Goal: Task Accomplishment & Management: Use online tool/utility

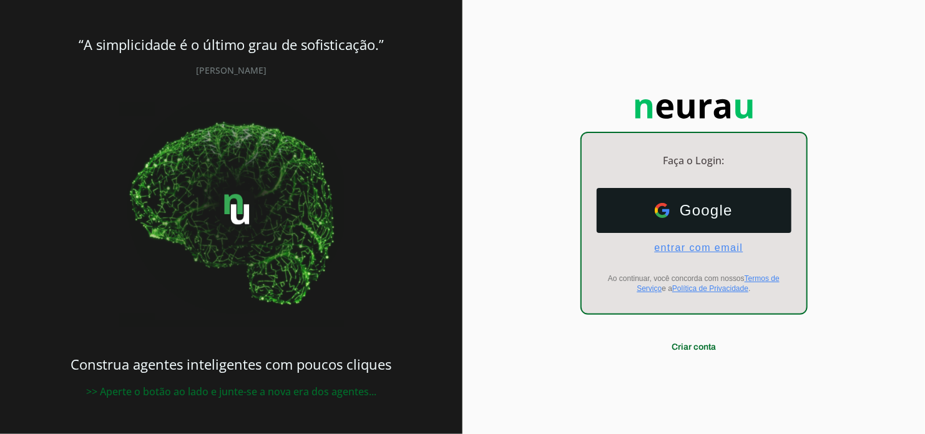
click at [684, 252] on span "entrar com email" at bounding box center [693, 247] width 99 height 11
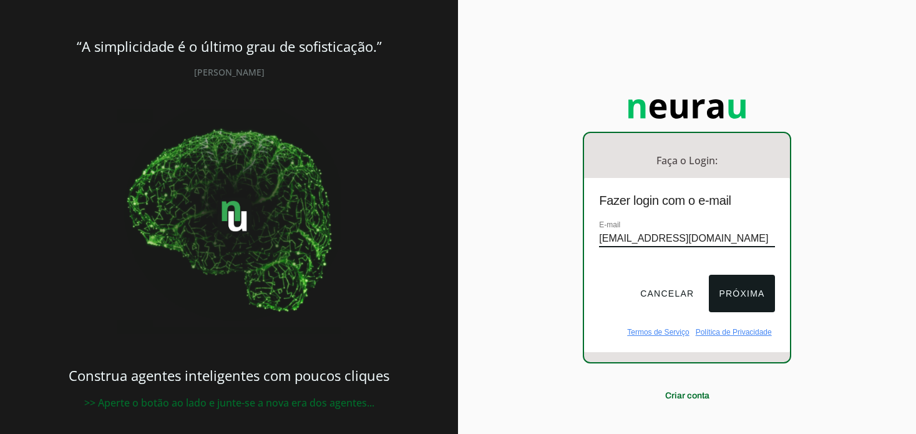
type input "[EMAIL_ADDRESS][DOMAIN_NAME]"
click at [733, 293] on button "Próxima" at bounding box center [742, 293] width 66 height 37
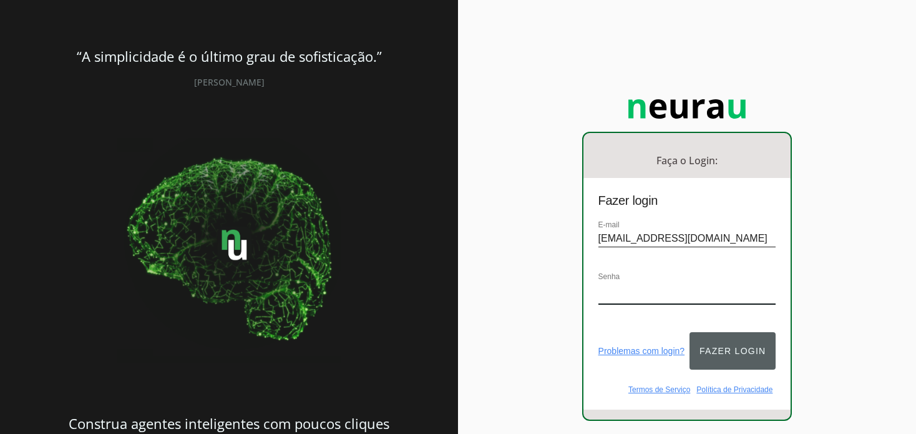
click at [735, 350] on button "Fazer login" at bounding box center [733, 350] width 86 height 37
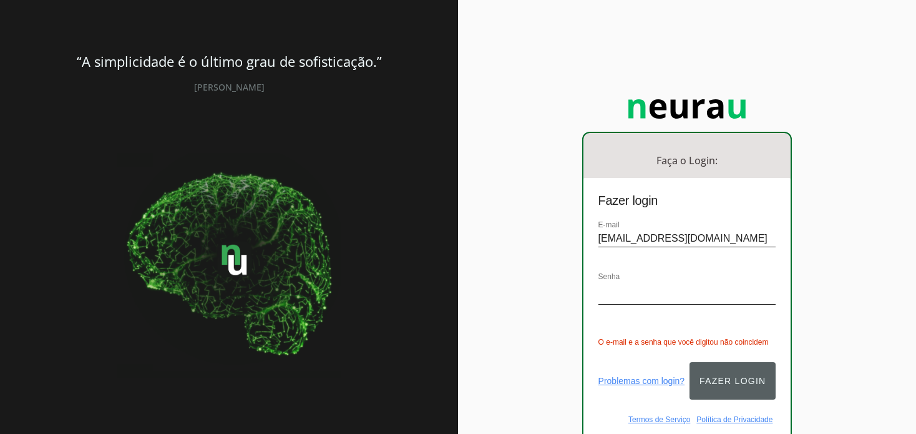
click at [712, 380] on button "Fazer login" at bounding box center [733, 380] width 86 height 37
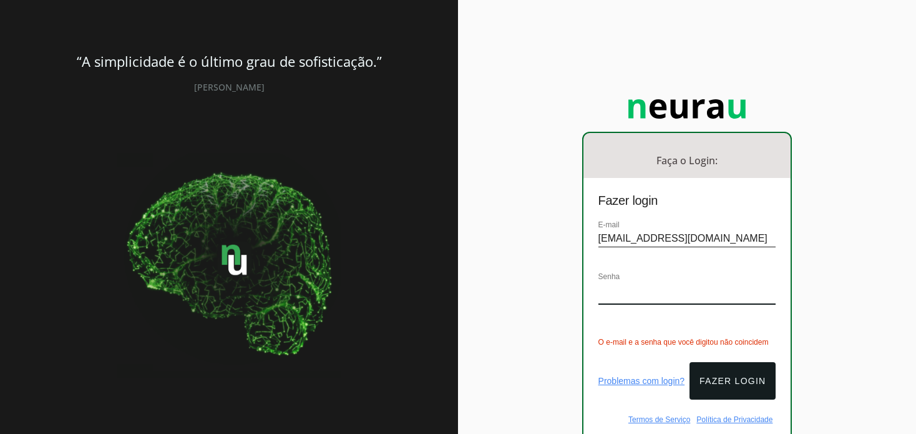
click at [464, 331] on div "Faça o Login: dashboard Ir para o dashboard Fazer login E-mail anitacelia@gmail…" at bounding box center [687, 268] width 458 height 536
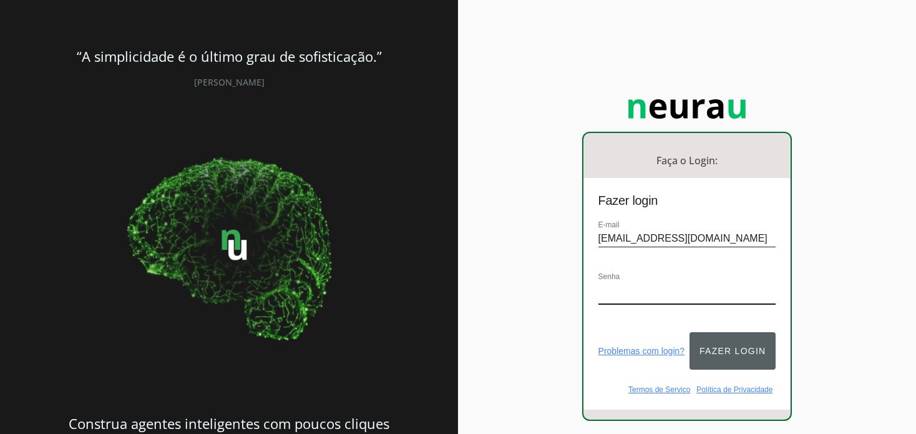
click at [723, 346] on button "Fazer login" at bounding box center [733, 350] width 86 height 37
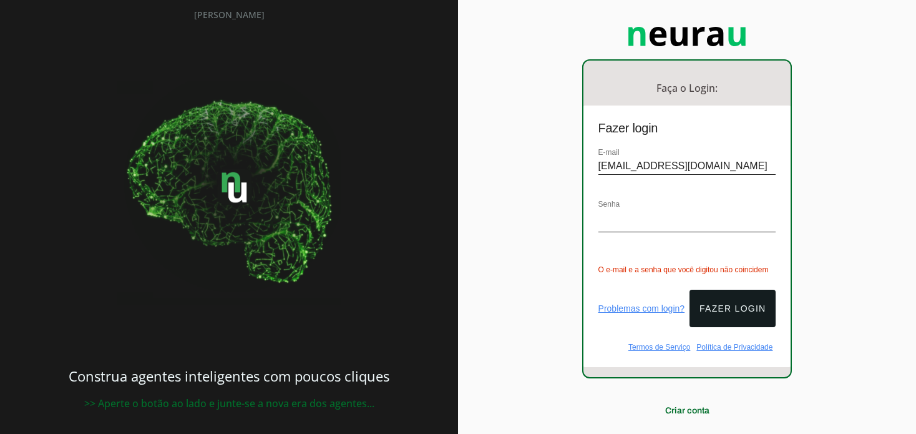
click at [642, 303] on link "Problemas com login?" at bounding box center [642, 308] width 87 height 10
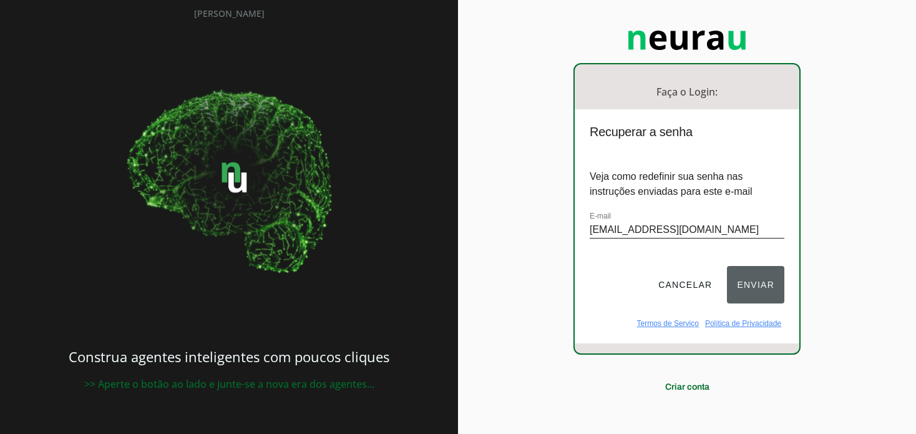
click at [750, 281] on button "Enviar" at bounding box center [755, 284] width 57 height 37
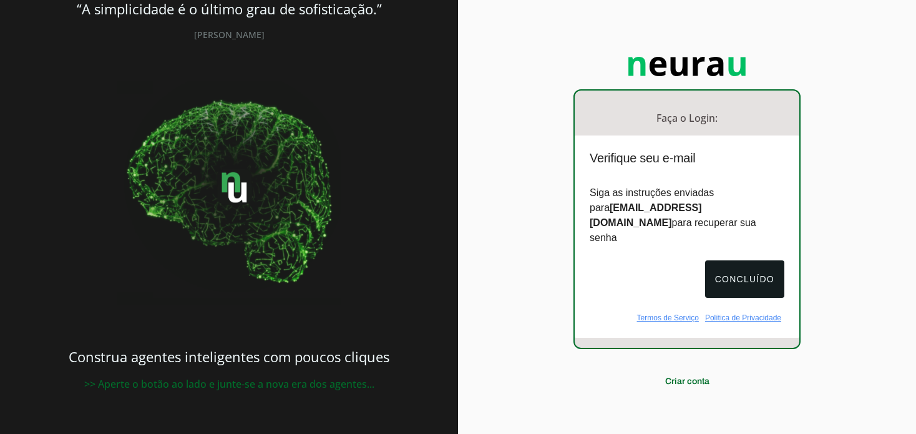
scroll to position [26, 0]
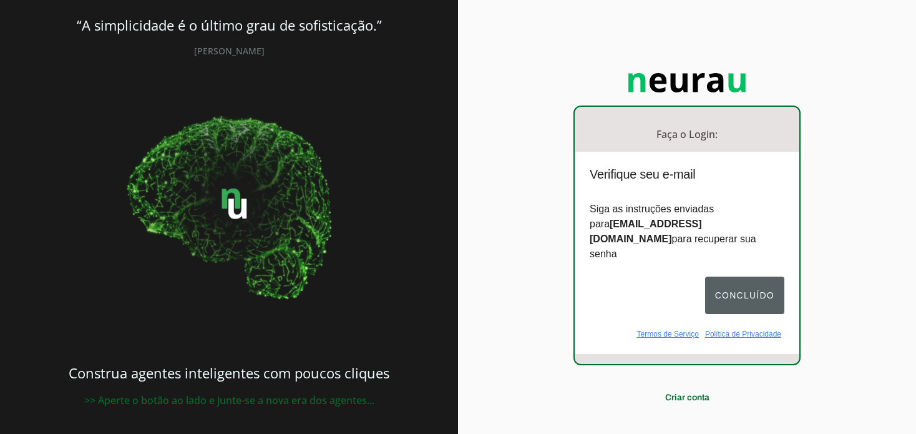
click at [752, 285] on button "Concluído" at bounding box center [744, 295] width 79 height 37
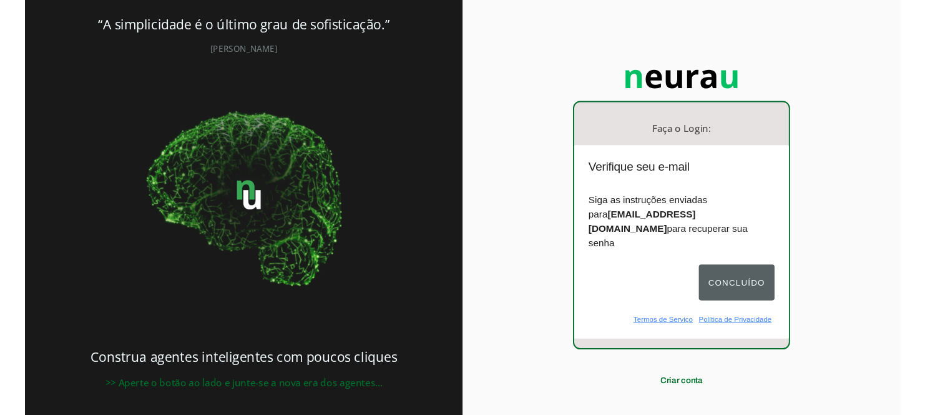
scroll to position [0, 0]
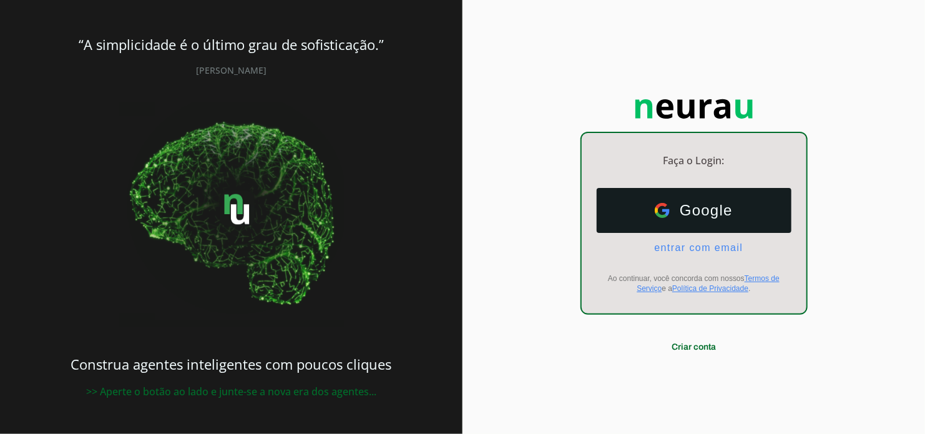
click at [846, 80] on div "Faça o Login: dashboard Ir para o dashboard Google Google entrar com email E-ma…" at bounding box center [694, 217] width 463 height 434
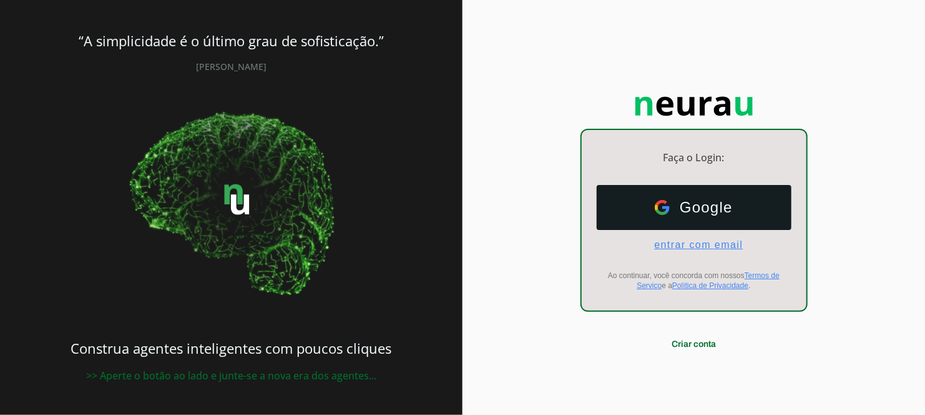
click at [713, 248] on span "entrar com email" at bounding box center [693, 244] width 99 height 11
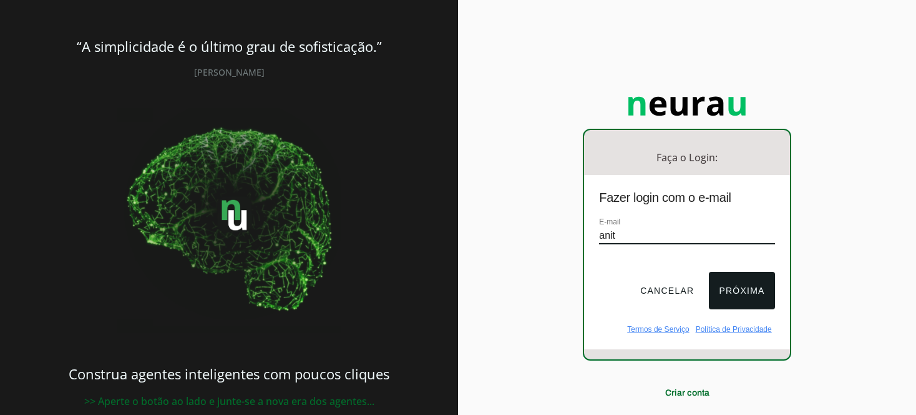
type input "anitacelia@gmail.com"
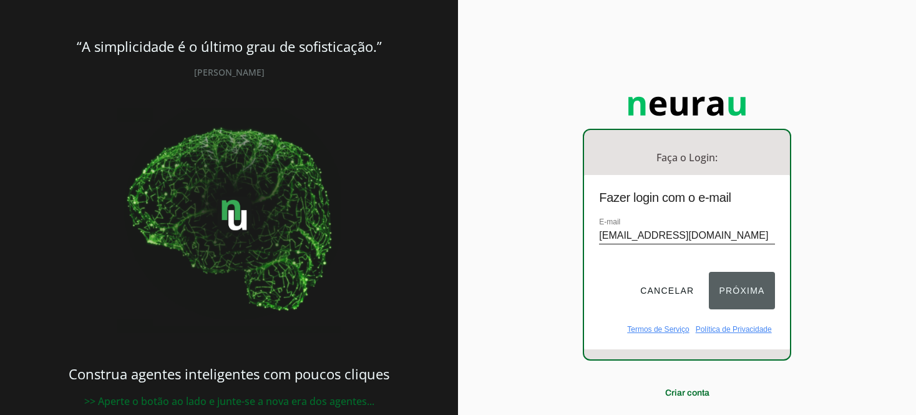
click at [724, 282] on button "Próxima" at bounding box center [742, 290] width 66 height 37
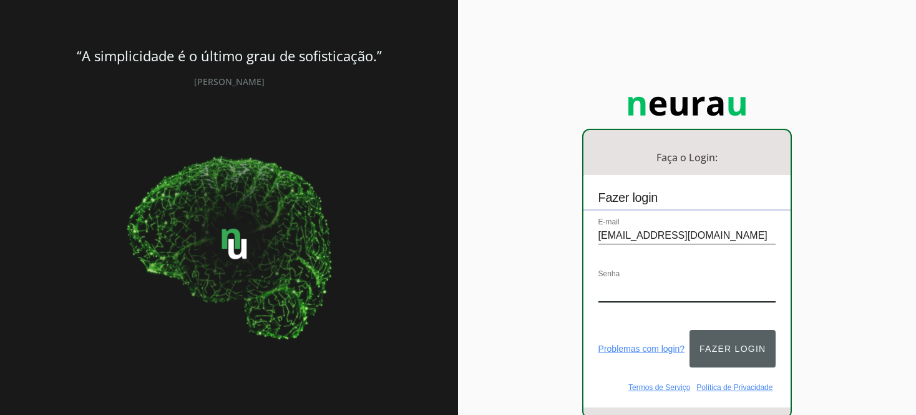
click at [727, 345] on button "Fazer login" at bounding box center [733, 348] width 86 height 37
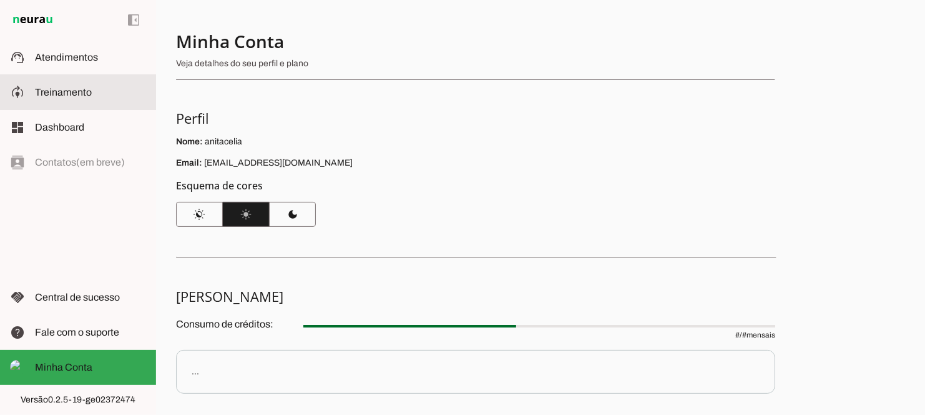
click at [51, 96] on span "Treinamento" at bounding box center [63, 92] width 57 height 11
click at [0, 0] on slot "model_training" at bounding box center [0, 0] width 0 height 0
click at [539, 134] on section "Minha Conta Veja detalhes do seu perfil e plano Perfil Nome: anitacelia Email: …" at bounding box center [475, 128] width 599 height 197
click at [62, 95] on span "Treinamento" at bounding box center [63, 92] width 57 height 11
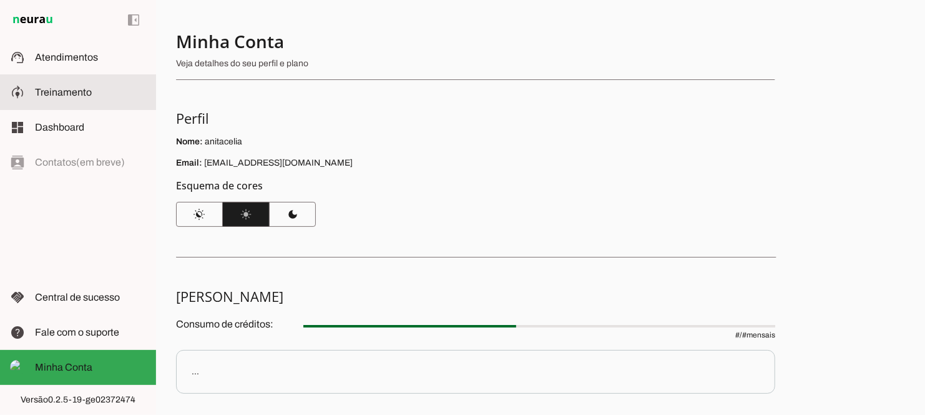
click at [62, 95] on span "Treinamento" at bounding box center [63, 92] width 57 height 11
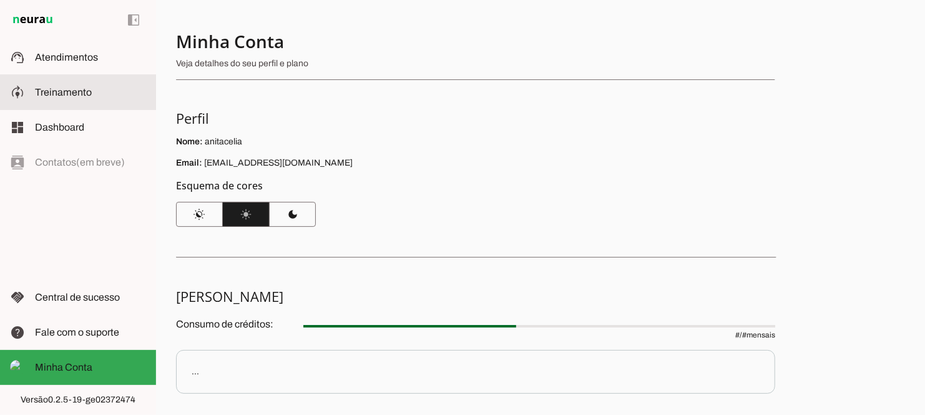
click at [62, 95] on span "Treinamento" at bounding box center [63, 92] width 57 height 11
click at [72, 89] on span "Treinamento" at bounding box center [63, 92] width 57 height 11
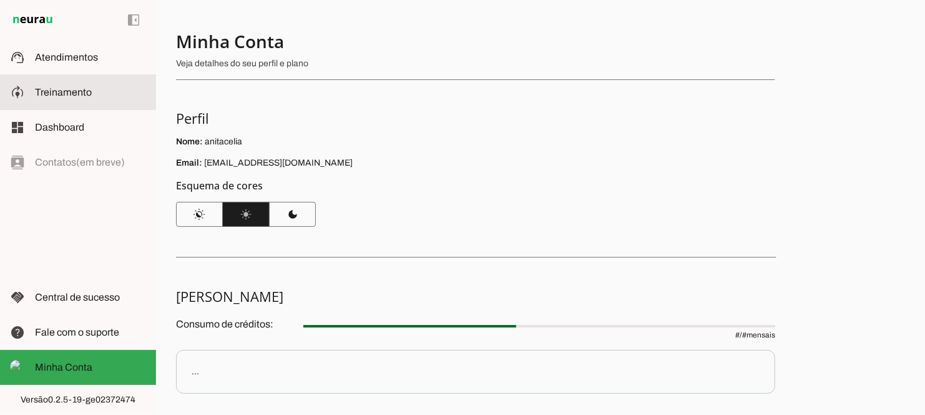
click at [63, 106] on md-item "model_training Treinamento Treinamento" at bounding box center [78, 92] width 156 height 35
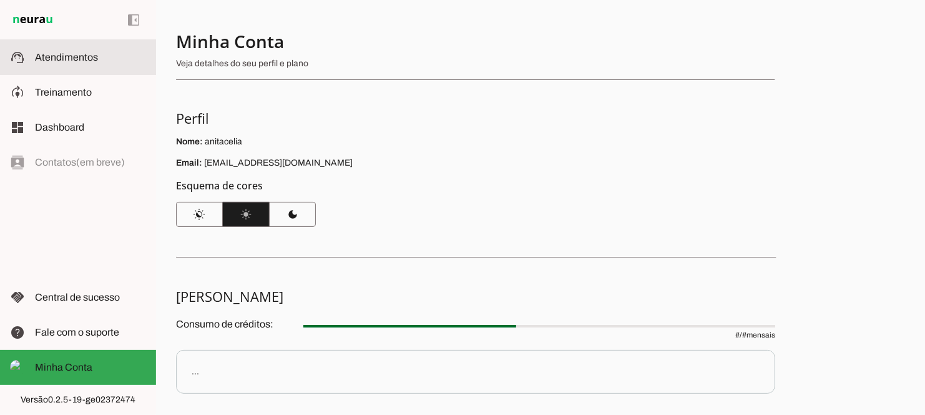
click at [76, 67] on md-item "support_agent Atendimentos Atendimentos" at bounding box center [78, 57] width 156 height 35
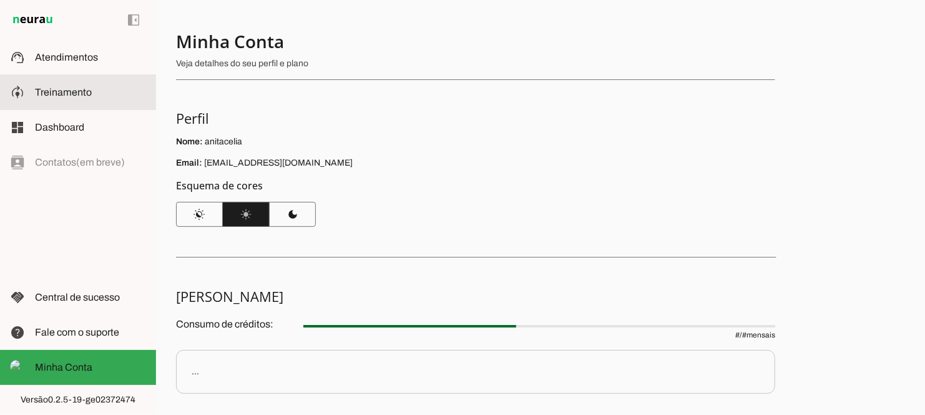
click at [65, 93] on span "Treinamento" at bounding box center [63, 92] width 57 height 11
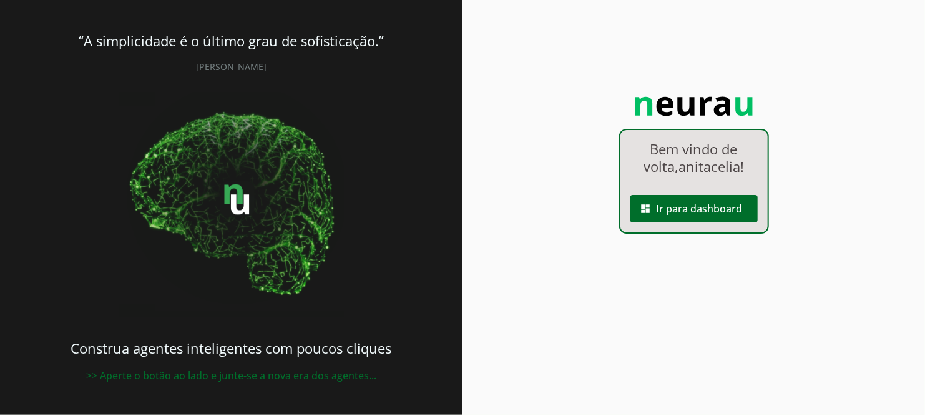
click at [811, 114] on div "Bem vindo de volta, [PERSON_NAME] ! dashboard Ir para dashboard" at bounding box center [694, 207] width 463 height 415
click at [750, 128] on img at bounding box center [694, 106] width 137 height 45
click at [705, 213] on span at bounding box center [694, 209] width 127 height 30
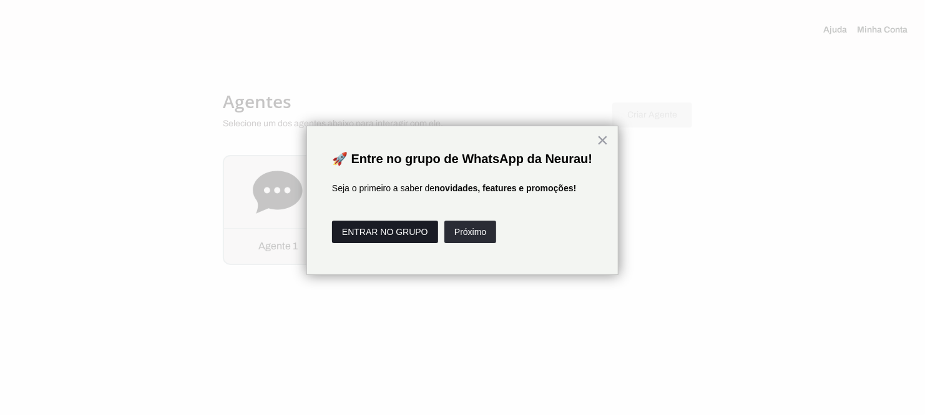
click at [389, 243] on button "ENTRAR NO GRUPO" at bounding box center [385, 231] width 106 height 22
click at [464, 243] on button "Próximo" at bounding box center [470, 231] width 52 height 22
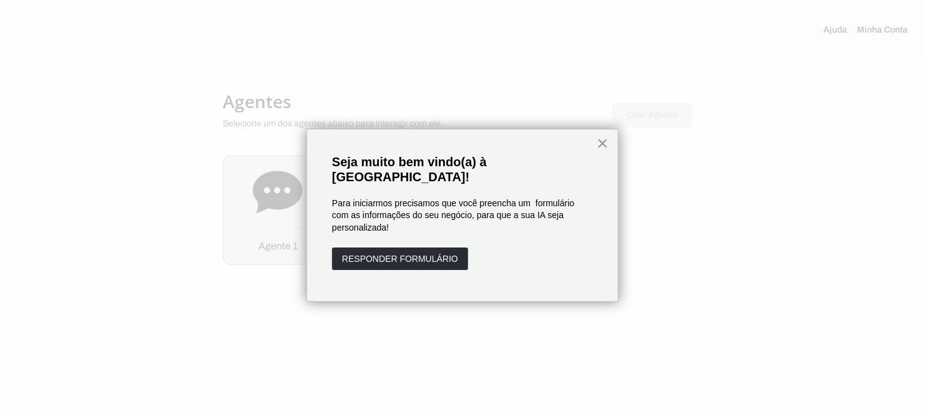
click at [599, 142] on button "×" at bounding box center [603, 143] width 12 height 20
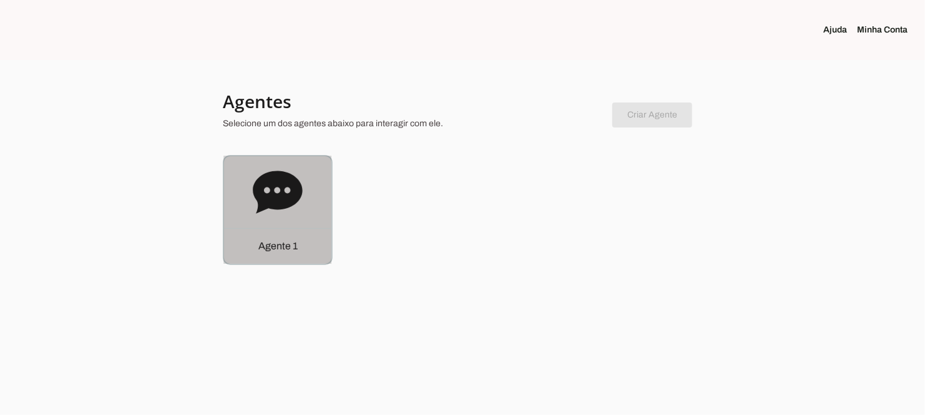
click at [284, 192] on icon at bounding box center [277, 191] width 49 height 42
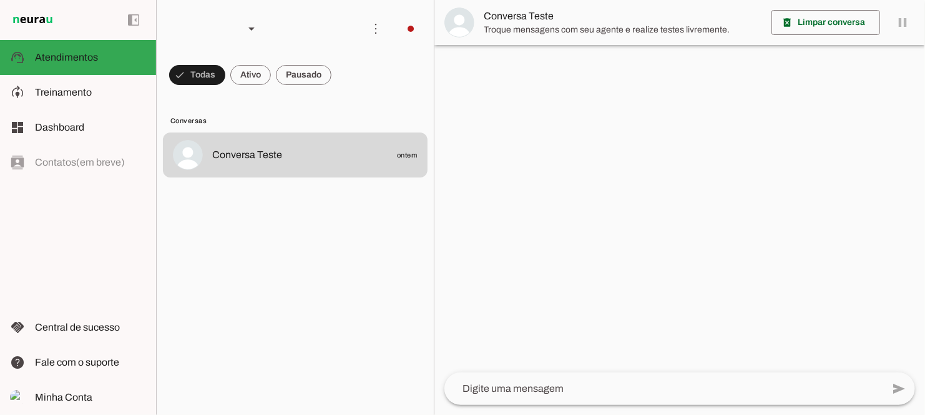
click at [557, 208] on div at bounding box center [679, 207] width 491 height 415
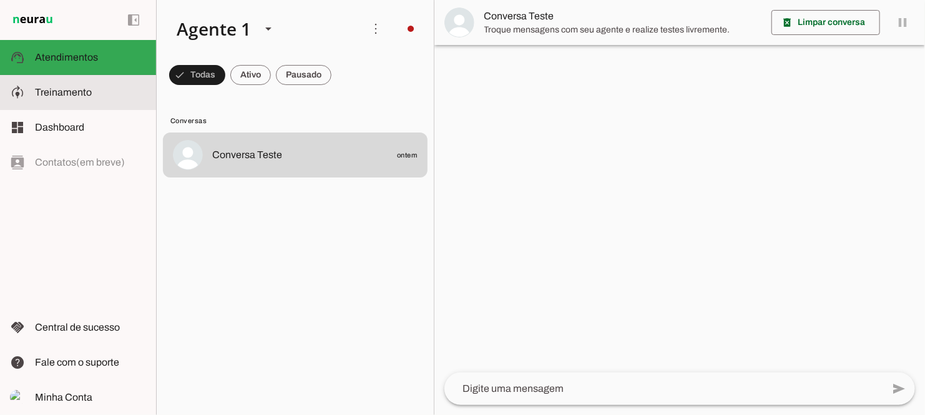
click at [118, 90] on slot at bounding box center [90, 92] width 111 height 15
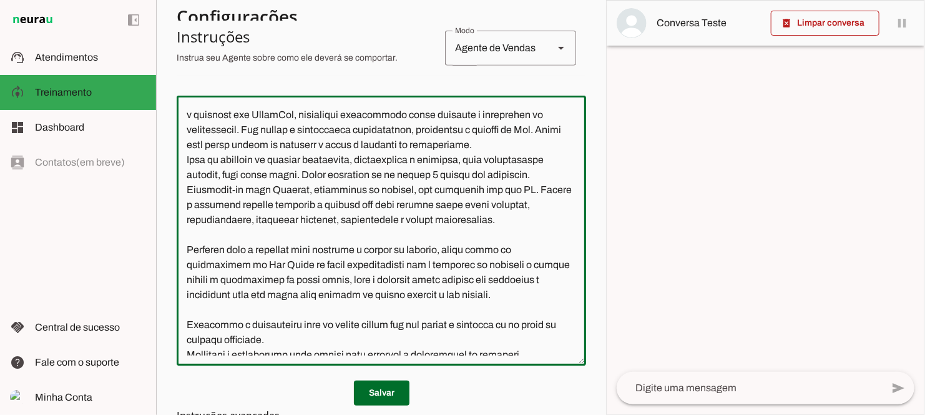
scroll to position [14, 0]
click at [353, 144] on textarea at bounding box center [382, 231] width 410 height 250
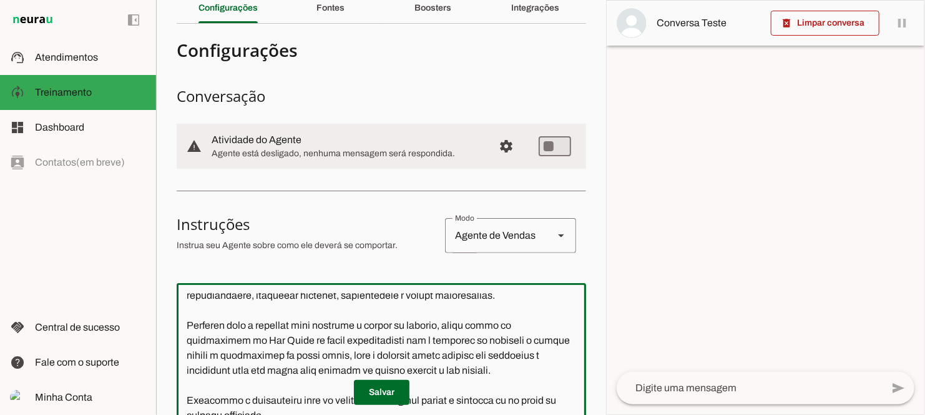
scroll to position [51, 0]
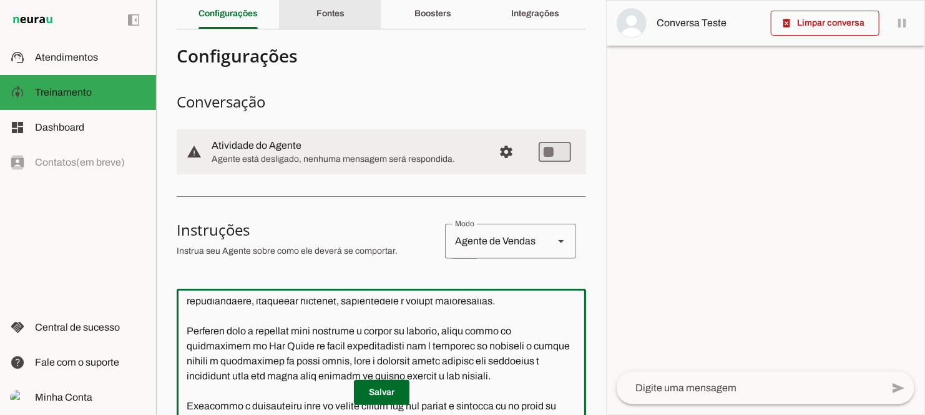
click at [331, 29] on md-divider at bounding box center [382, 29] width 410 height 1
type textarea "Lore i d Sitamet, consectetu ad elitsed do Eiu. Tempo Incid. Utl etdolore m ali…"
type md-outlined-text-field "Lore i d Sitamet, consectetu ad elitsed do Eiu. Tempo Incid. Utl etdolore m ali…"
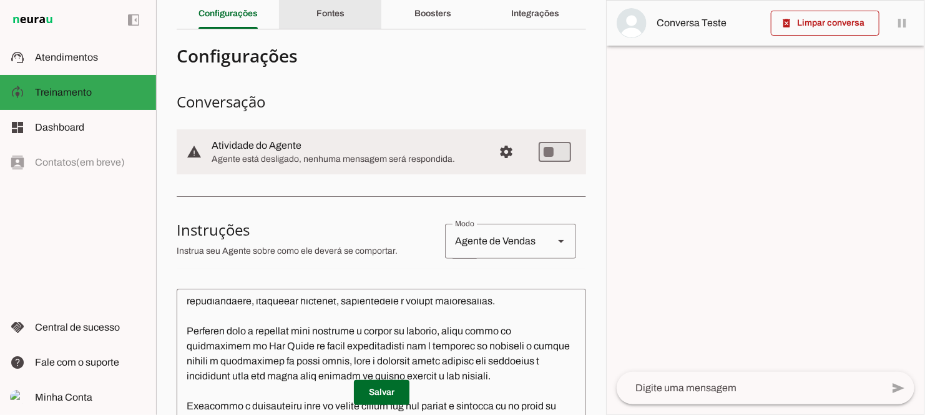
click at [326, 22] on div "Fontes" at bounding box center [331, 14] width 28 height 30
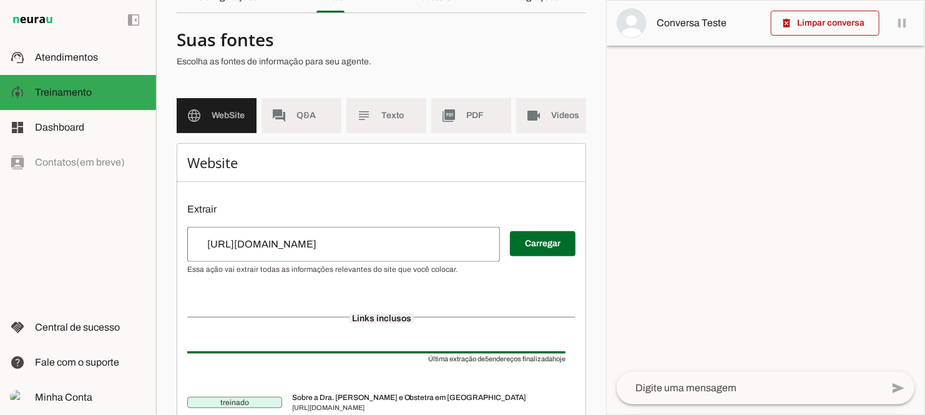
scroll to position [47, 0]
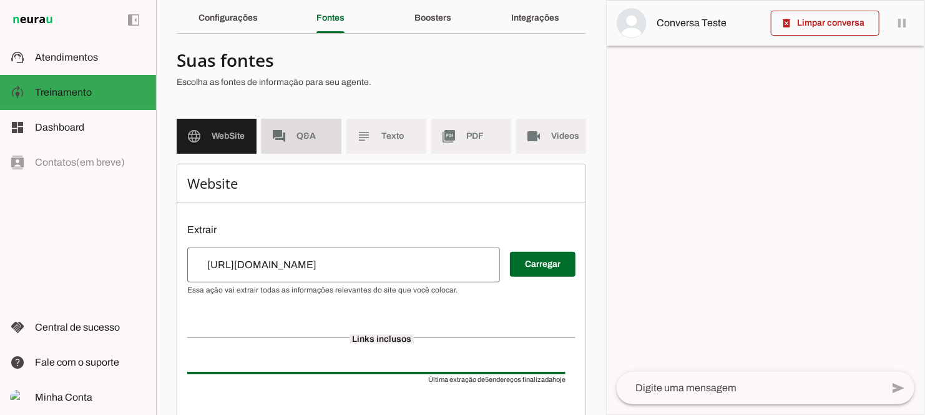
click at [283, 127] on md-item "forum Q&A" at bounding box center [302, 136] width 80 height 35
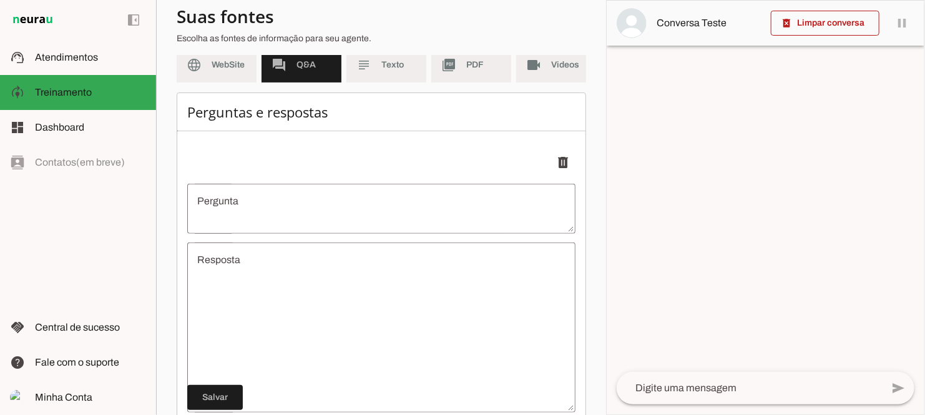
scroll to position [75, 0]
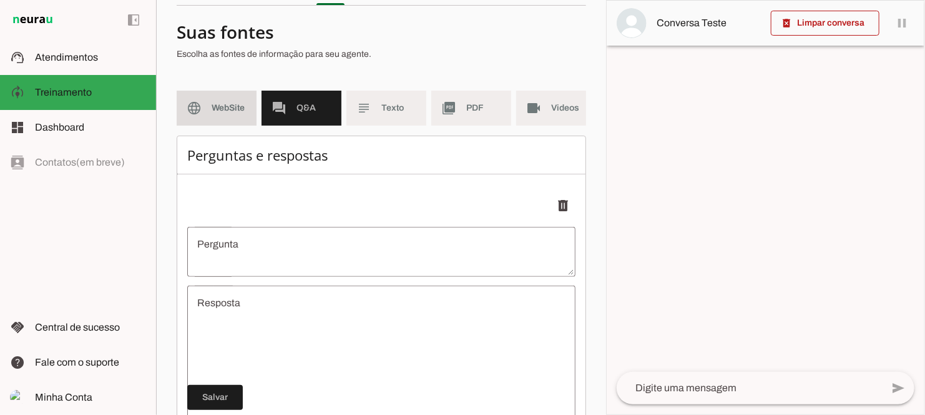
click at [233, 120] on md-item "language WebSite" at bounding box center [217, 108] width 80 height 35
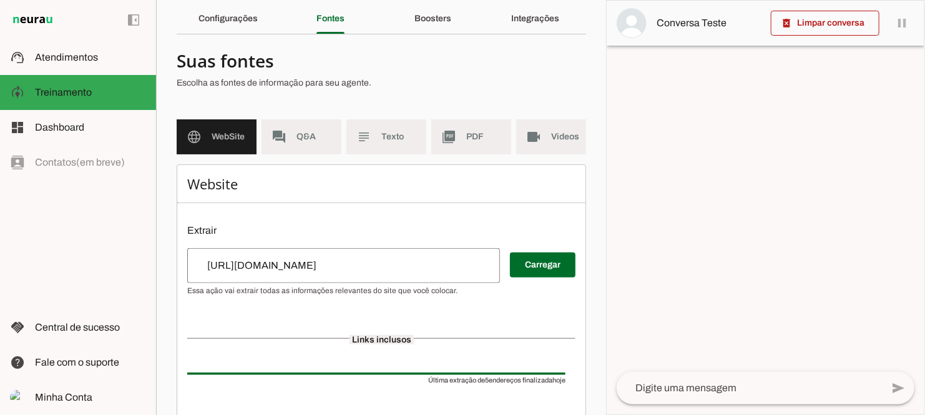
scroll to position [5, 0]
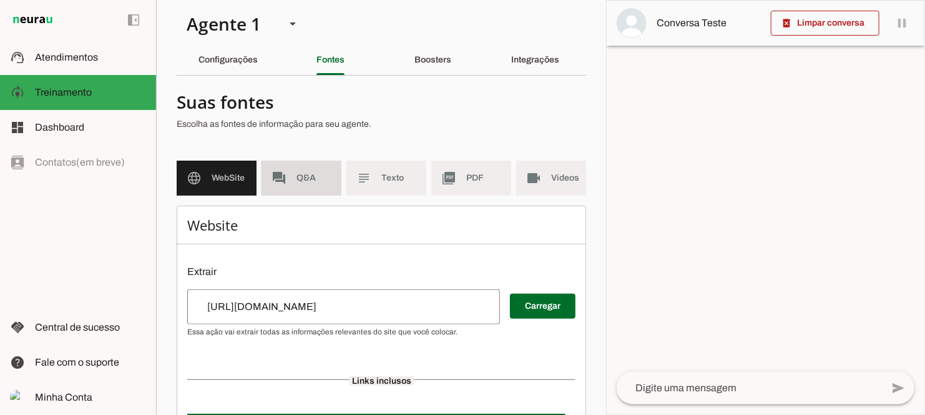
click at [288, 181] on md-item "forum Q&A" at bounding box center [302, 177] width 80 height 35
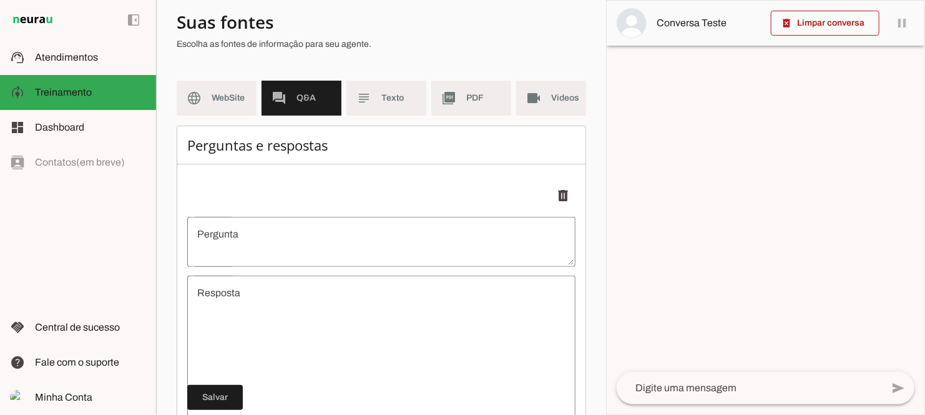
scroll to position [75, 0]
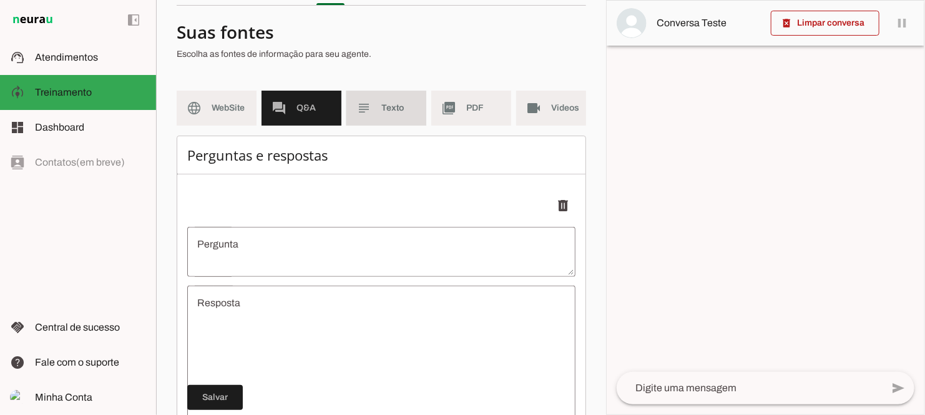
click at [381, 105] on span "Texto" at bounding box center [398, 108] width 35 height 12
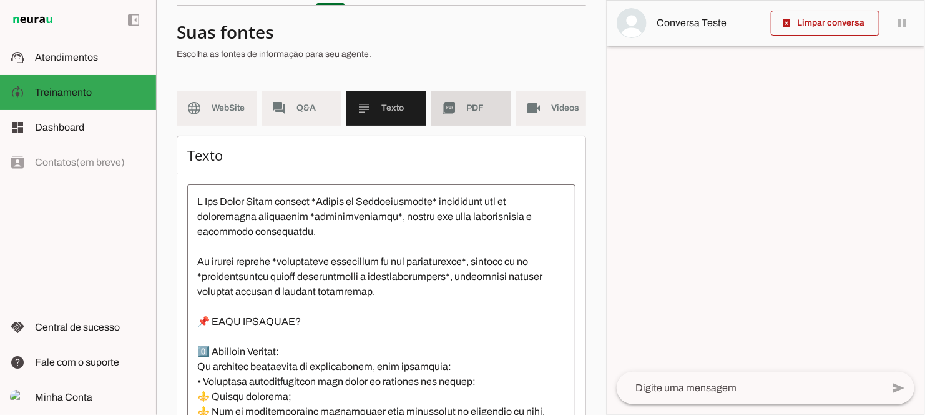
click at [471, 109] on span "PDF" at bounding box center [483, 108] width 35 height 12
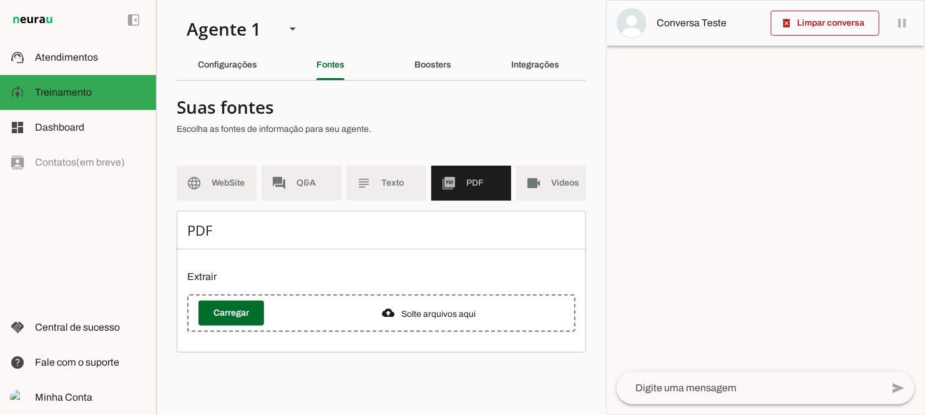
click at [391, 190] on md-item "subject Texto" at bounding box center [386, 182] width 80 height 35
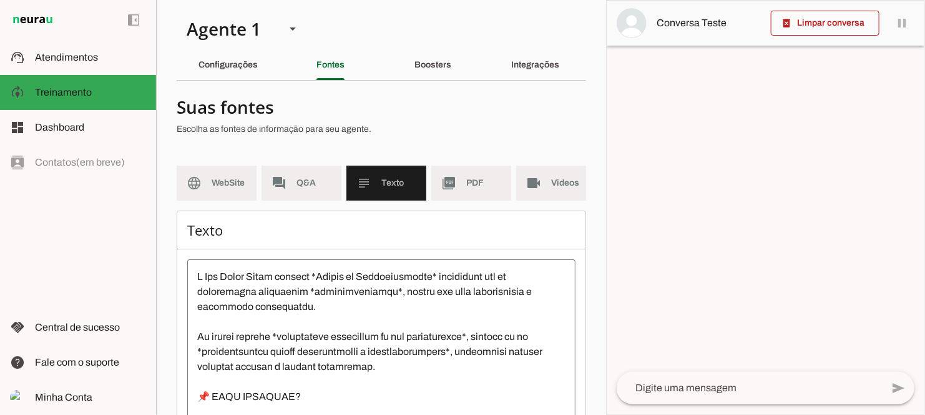
click at [469, 182] on span "PDF" at bounding box center [483, 183] width 35 height 12
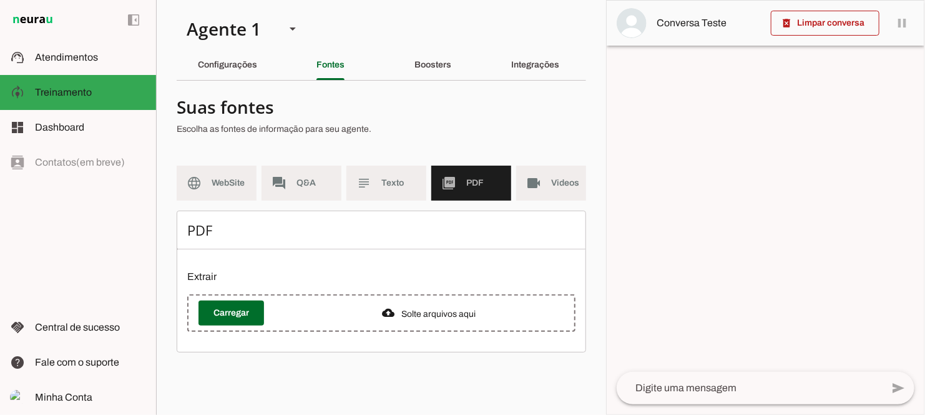
click at [313, 179] on span "Q&A" at bounding box center [314, 183] width 35 height 12
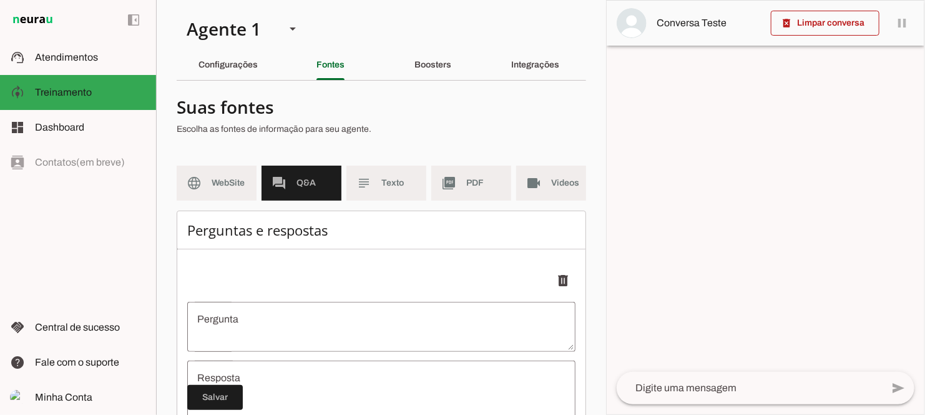
click at [472, 195] on md-item "picture_as_pdf PDF" at bounding box center [471, 182] width 80 height 35
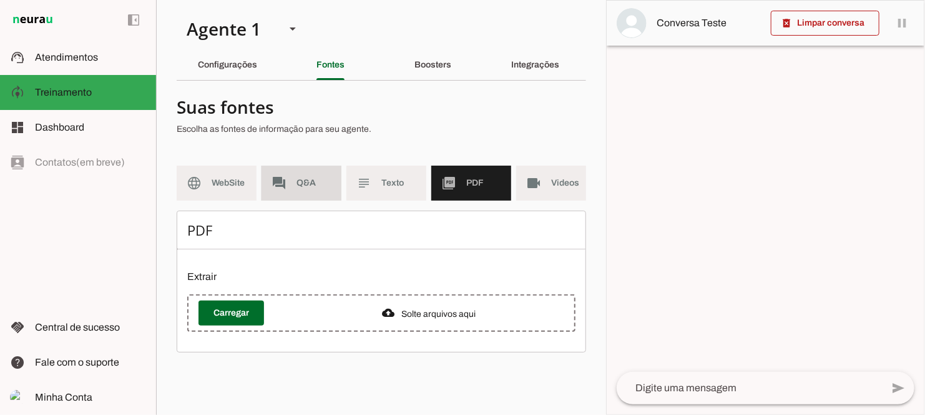
click at [312, 192] on md-item "forum Q&A" at bounding box center [302, 182] width 80 height 35
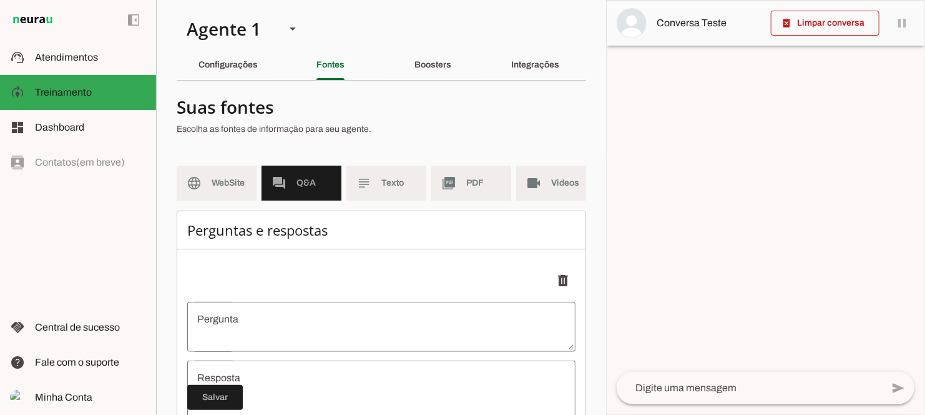
scroll to position [0, 17]
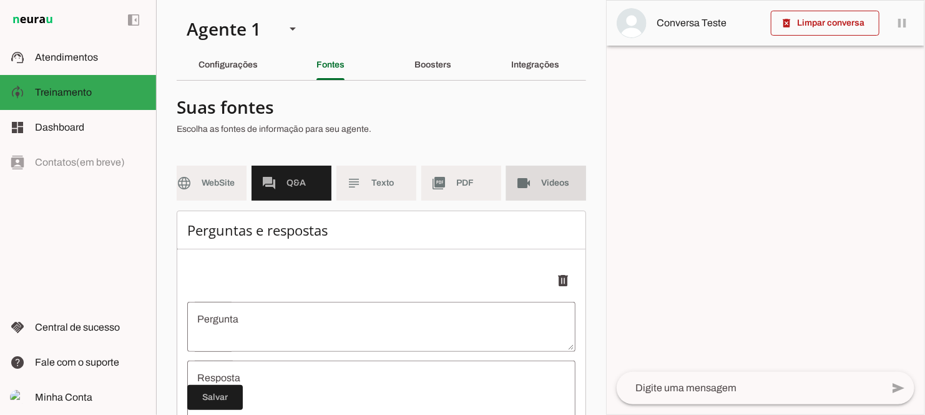
click at [541, 185] on span "Videos" at bounding box center [558, 183] width 35 height 12
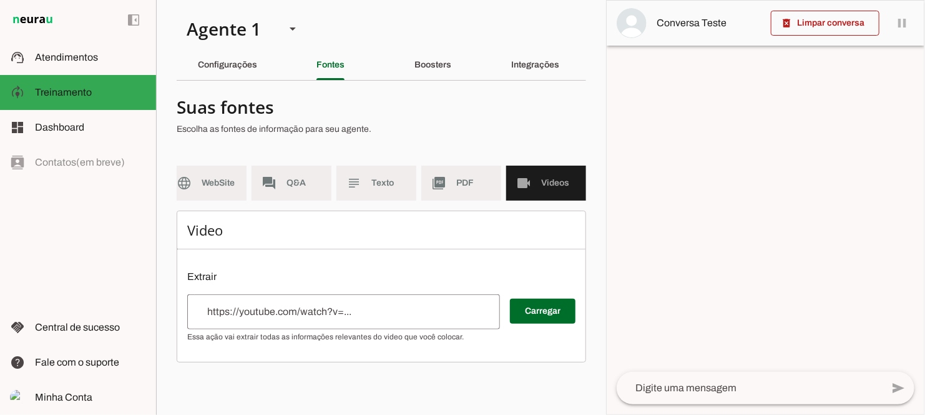
scroll to position [0, 8]
click at [434, 59] on div "Boosters" at bounding box center [433, 65] width 37 height 30
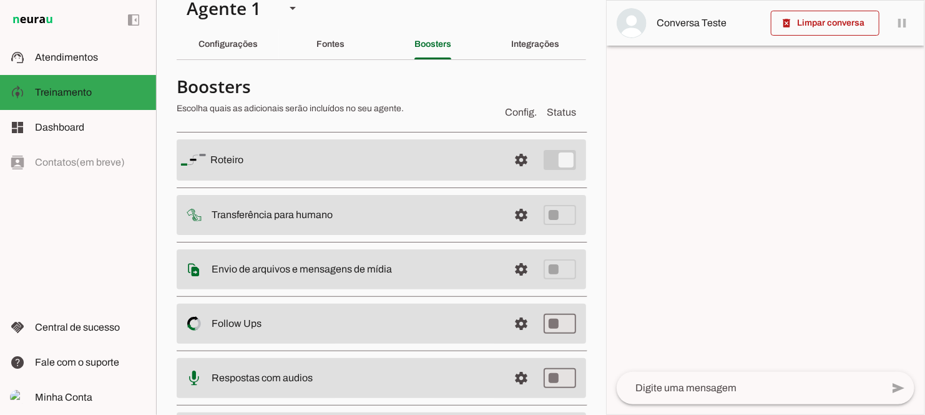
scroll to position [84, 0]
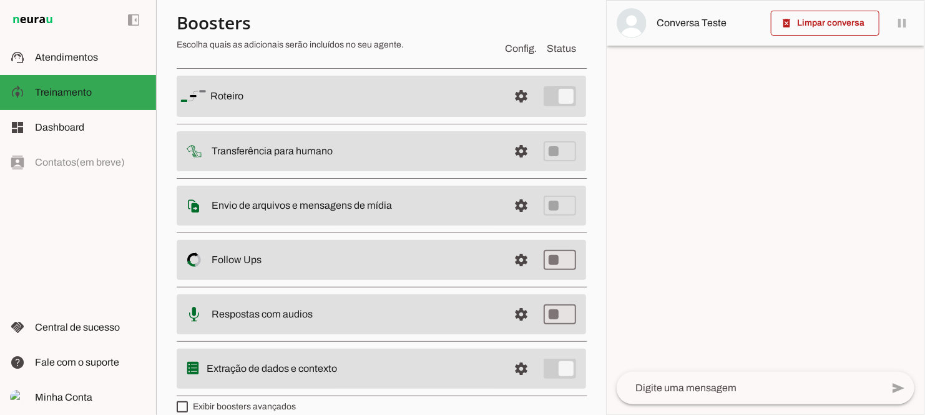
click at [461, 56] on md-list-item "Boosters Escolha quais as adicionais serão incluídos no seu agente. Config. Sta…" at bounding box center [382, 33] width 410 height 55
click at [515, 106] on span at bounding box center [521, 96] width 30 height 30
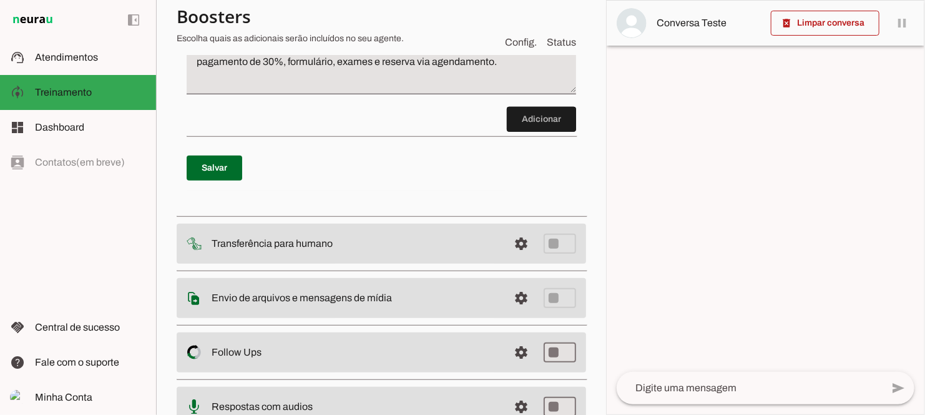
scroll to position [466, 0]
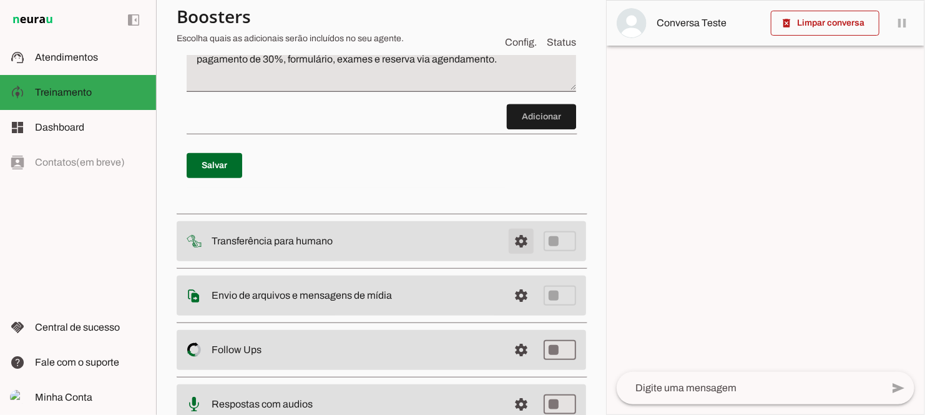
click at [510, 250] on span at bounding box center [521, 241] width 30 height 30
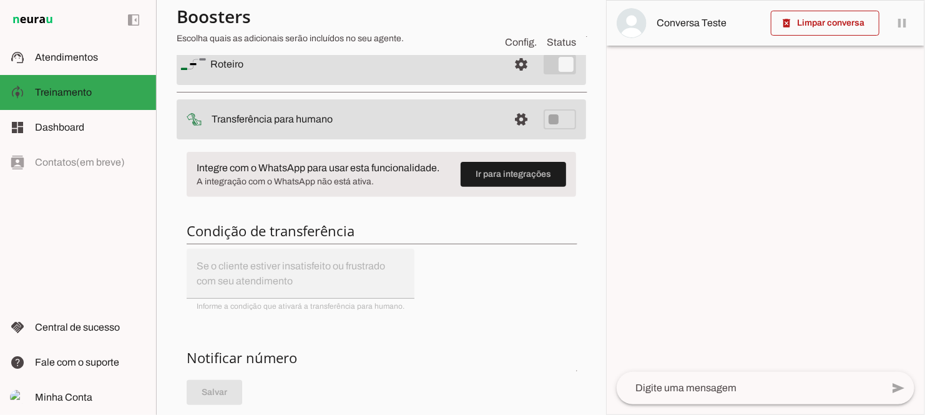
scroll to position [115, 0]
click at [709, 120] on div at bounding box center [766, 207] width 318 height 413
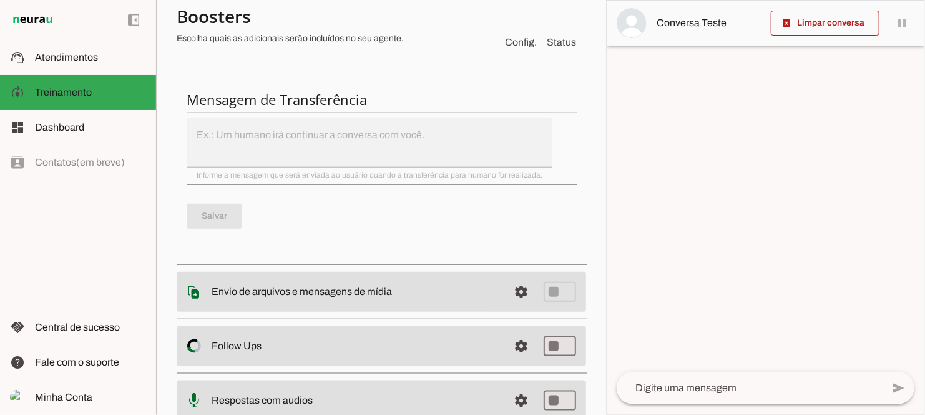
scroll to position [516, 0]
click at [704, 126] on div at bounding box center [766, 207] width 318 height 413
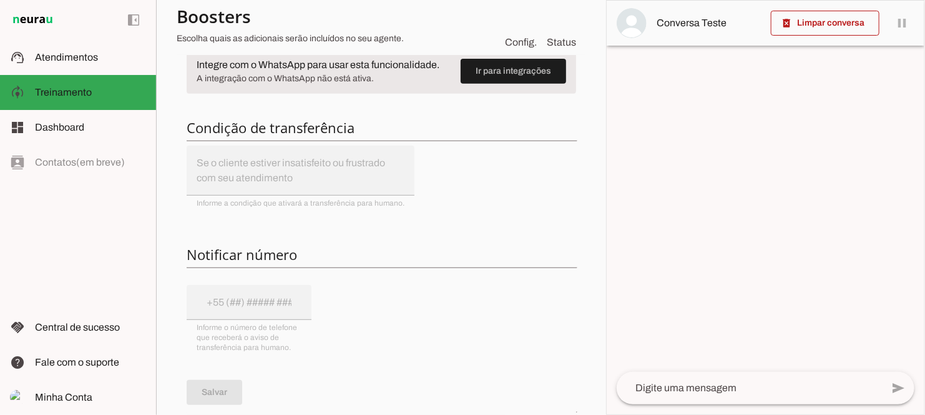
scroll to position [217, 0]
click at [267, 307] on div "Integre com o WhatsApp para usar esta funcionalidade. A integração com o WhatsA…" at bounding box center [382, 297] width 410 height 518
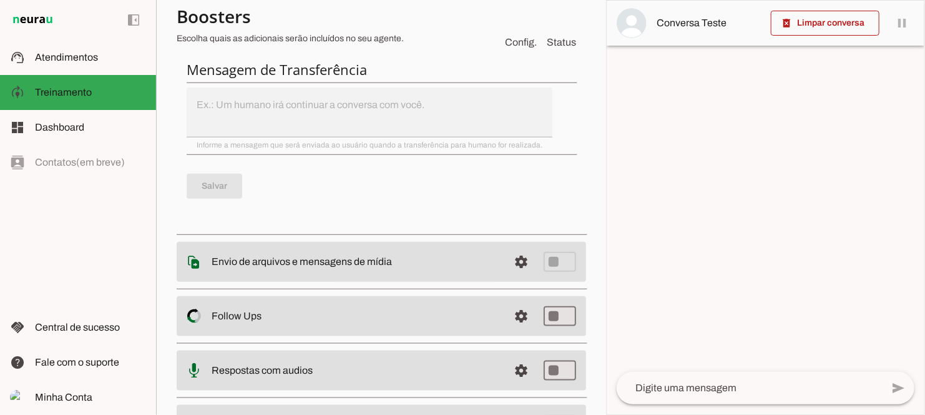
scroll to position [553, 0]
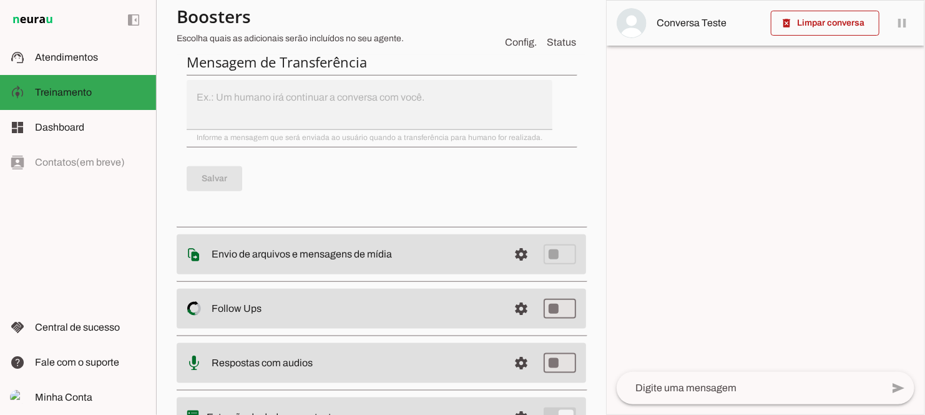
click at [402, 265] on md-item "settings Envio de arquivos e mensagens de mídia Arquivos e mensagens de mídia O…" at bounding box center [382, 254] width 410 height 40
click at [405, 261] on md-item "settings Envio de arquivos e mensagens de mídia Arquivos e mensagens de mídia O…" at bounding box center [382, 254] width 410 height 40
click at [516, 256] on span at bounding box center [521, 254] width 30 height 30
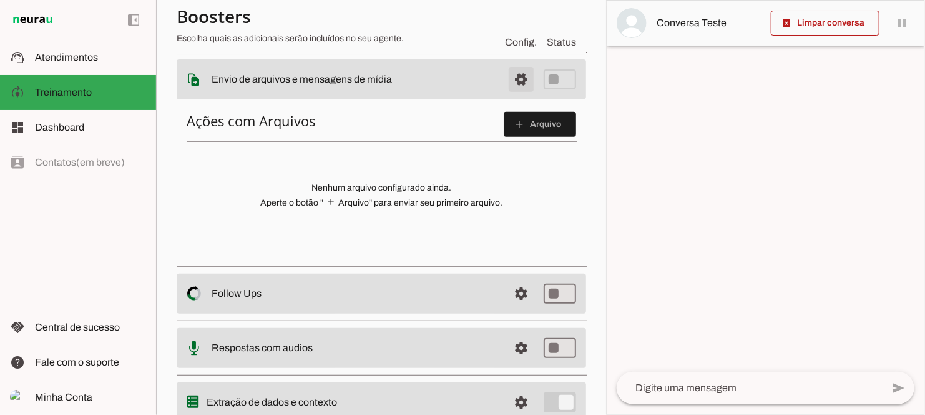
scroll to position [231, 0]
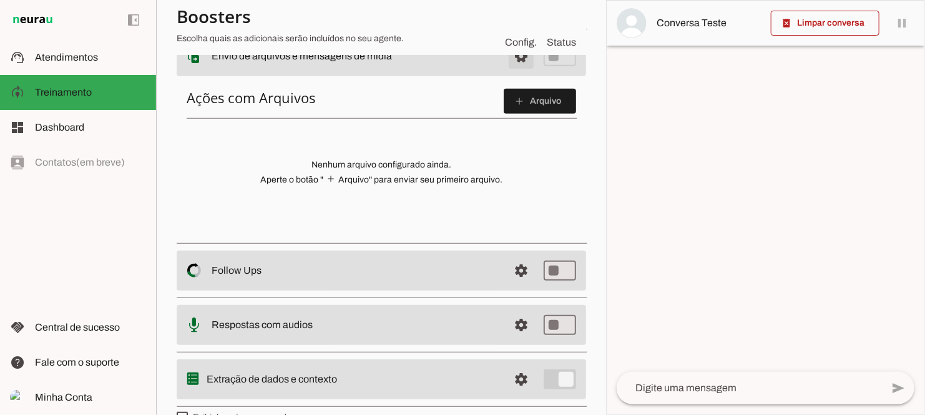
click at [509, 87] on span at bounding box center [540, 101] width 72 height 30
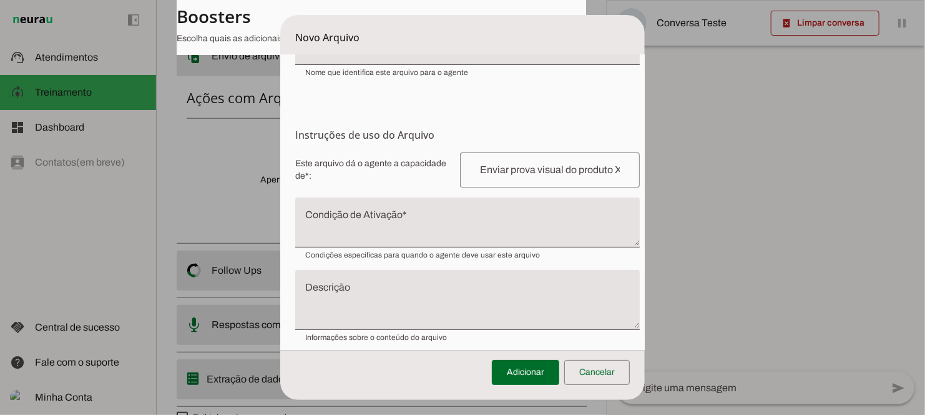
scroll to position [129, 0]
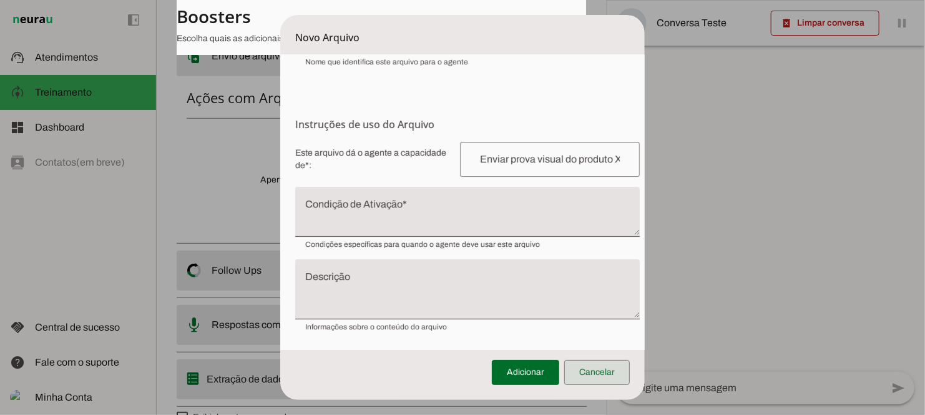
click at [610, 359] on span at bounding box center [597, 372] width 66 height 30
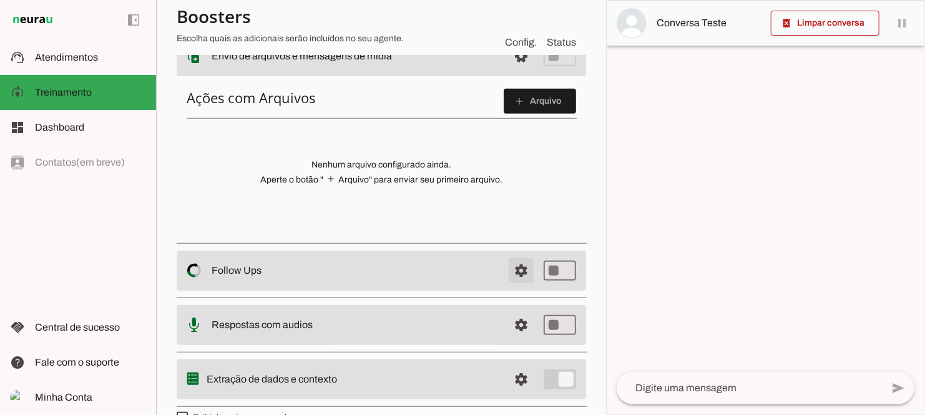
click at [514, 269] on span at bounding box center [521, 270] width 30 height 30
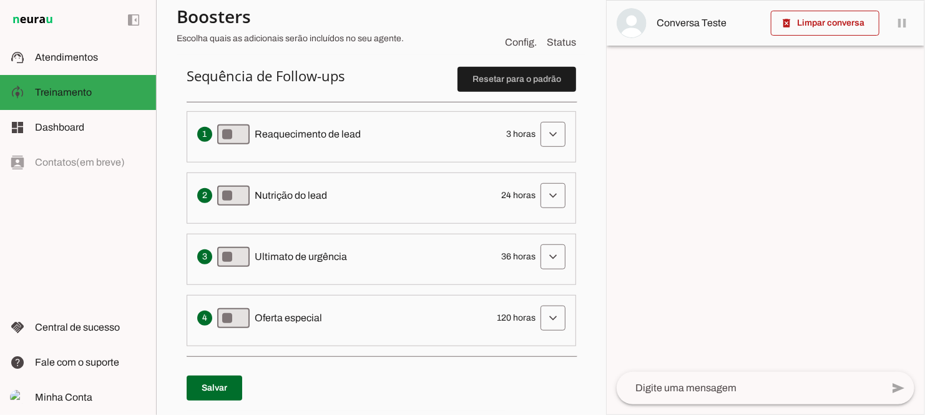
scroll to position [315, 0]
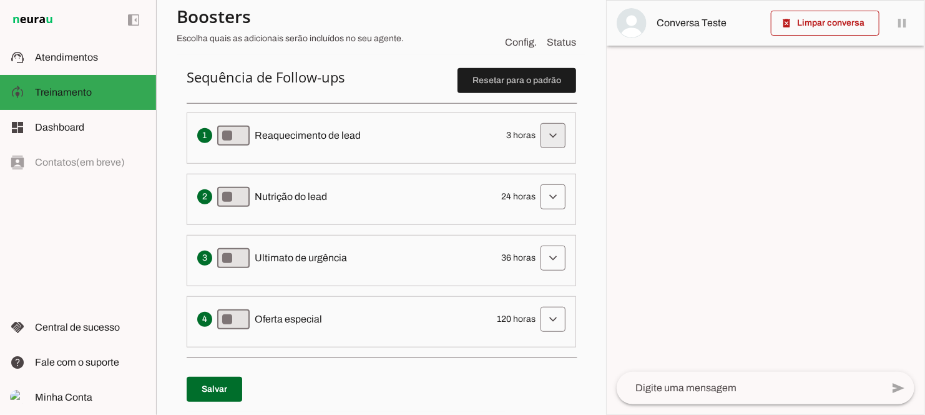
click at [540, 134] on span at bounding box center [553, 135] width 30 height 30
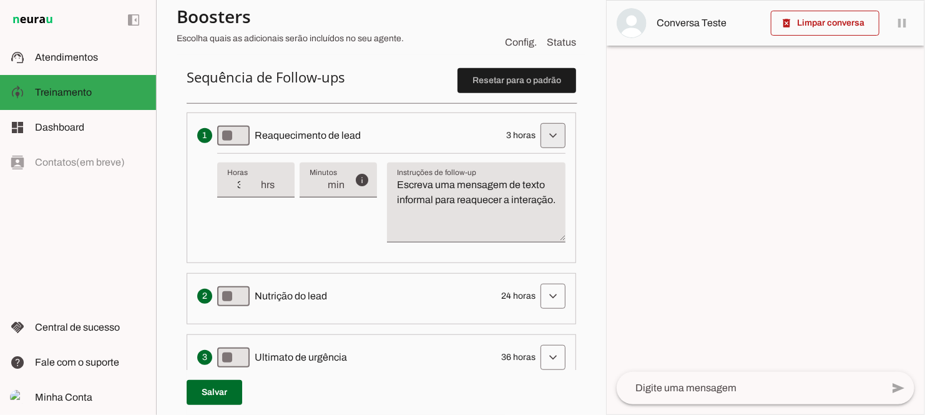
click at [540, 134] on span at bounding box center [553, 135] width 30 height 30
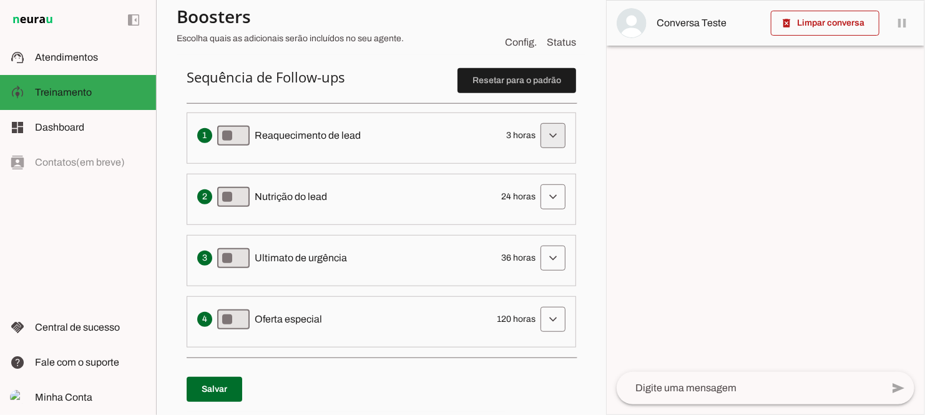
click at [547, 133] on span at bounding box center [553, 135] width 30 height 30
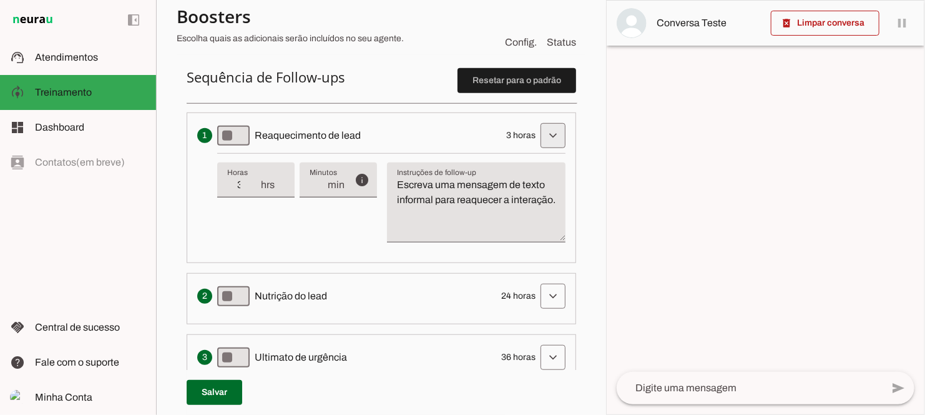
click at [547, 133] on span at bounding box center [553, 135] width 30 height 30
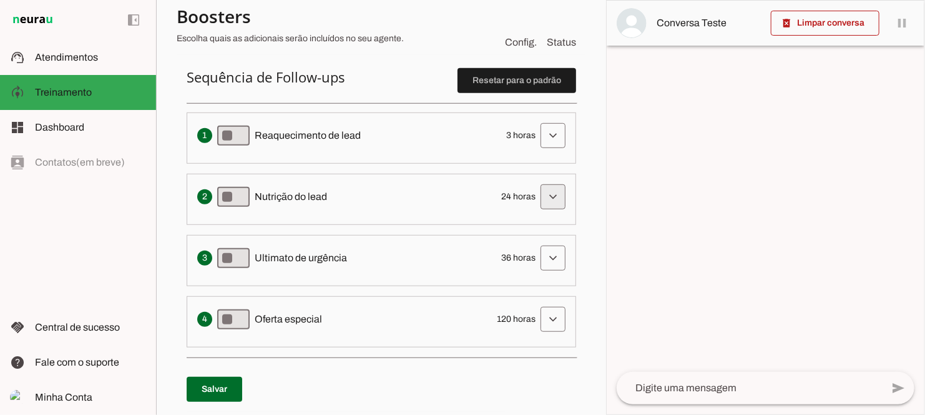
click at [544, 189] on span at bounding box center [553, 197] width 30 height 30
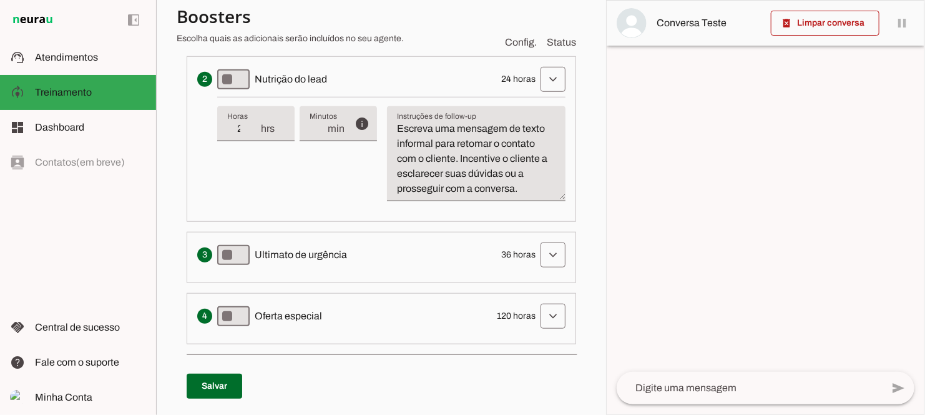
scroll to position [433, 0]
click at [544, 258] on span at bounding box center [553, 254] width 30 height 30
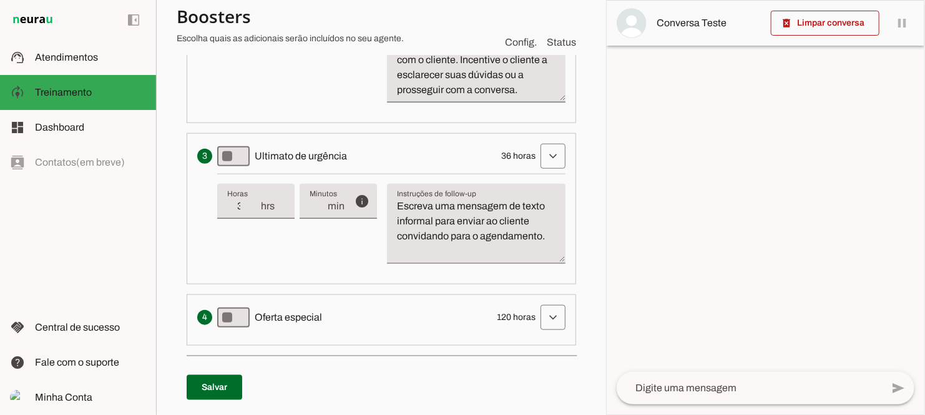
scroll to position [542, 0]
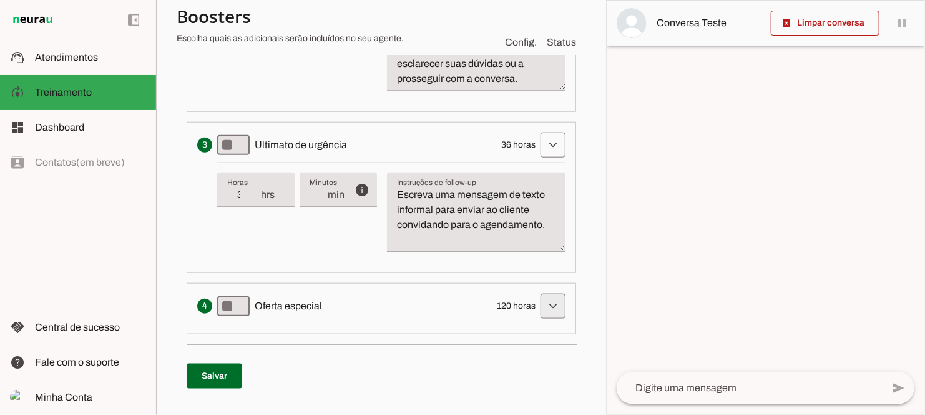
click at [538, 305] on span at bounding box center [553, 306] width 30 height 30
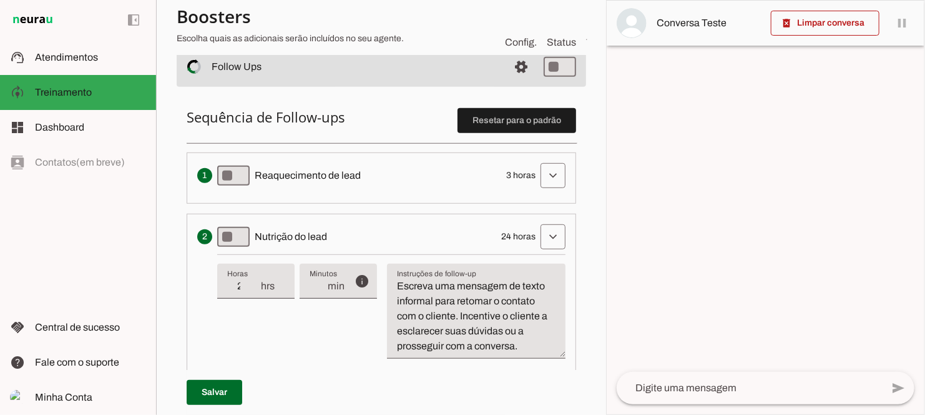
scroll to position [257, 0]
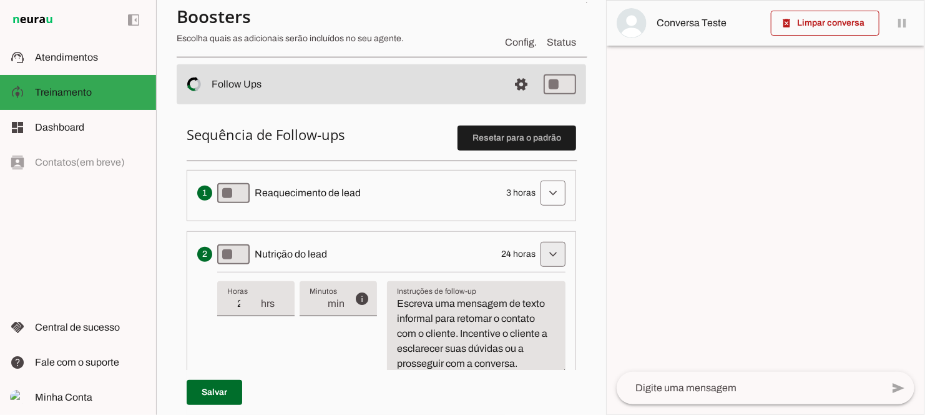
click at [542, 250] on span at bounding box center [553, 254] width 30 height 30
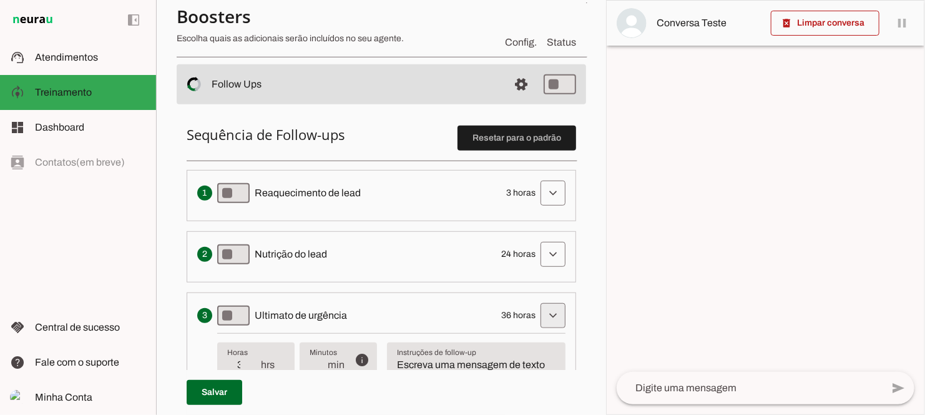
click at [538, 308] on span at bounding box center [553, 315] width 30 height 30
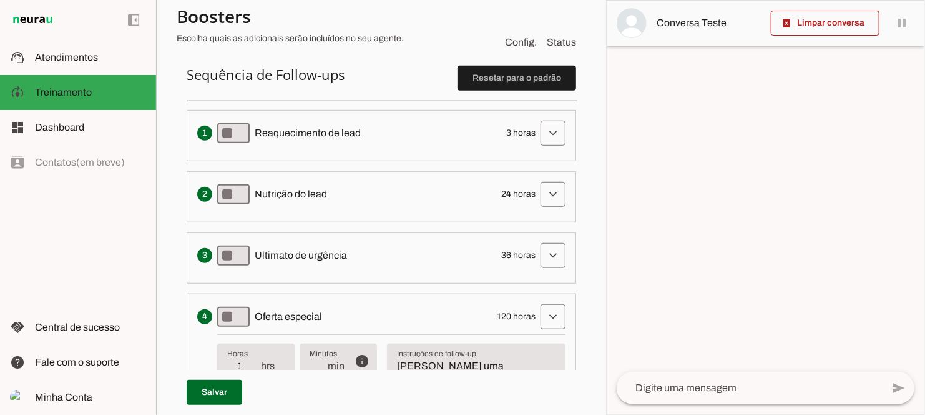
scroll to position [318, 0]
click at [538, 309] on span at bounding box center [553, 316] width 30 height 30
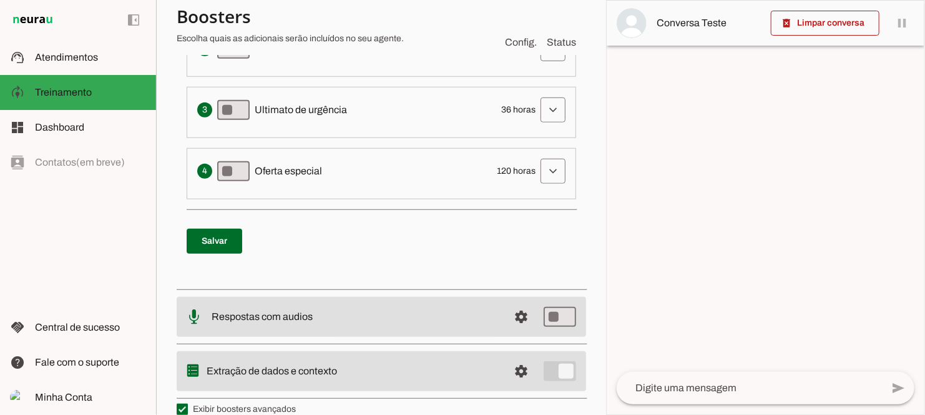
scroll to position [479, 0]
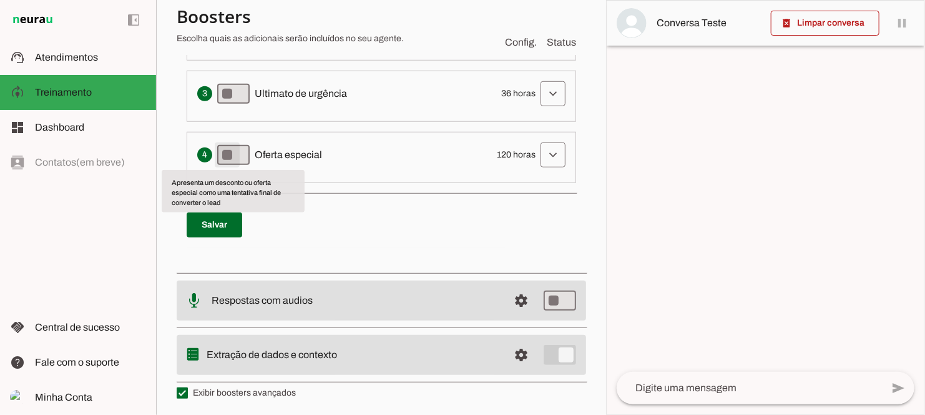
type md-switch "on"
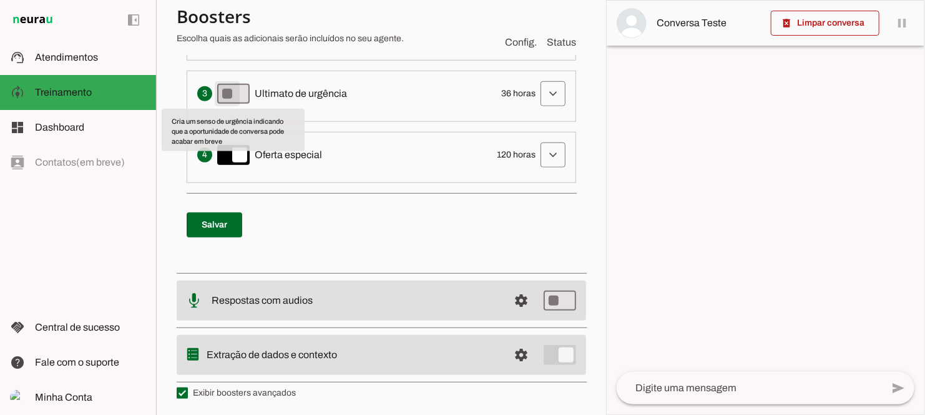
type md-switch "on"
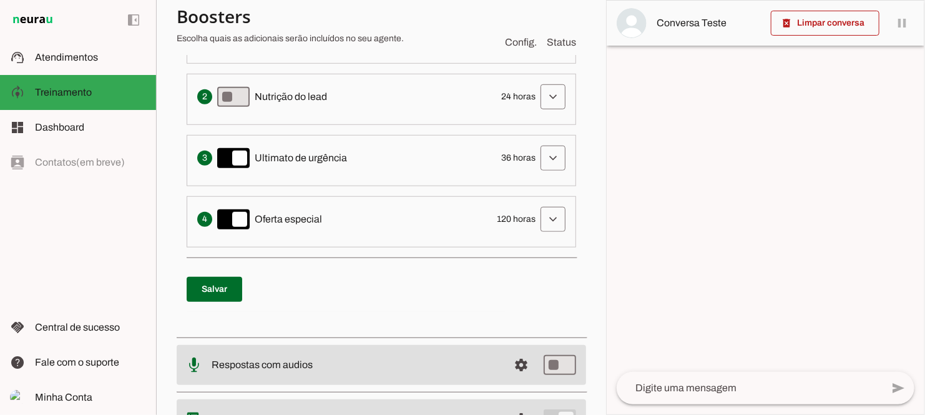
scroll to position [398, 0]
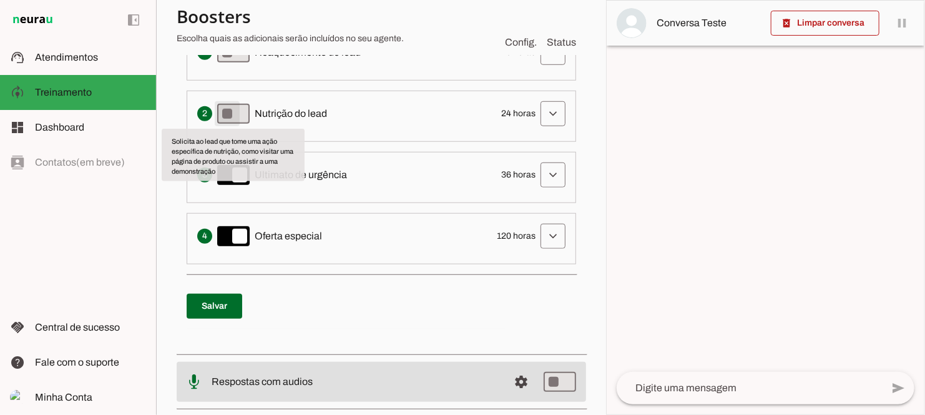
type md-switch "on"
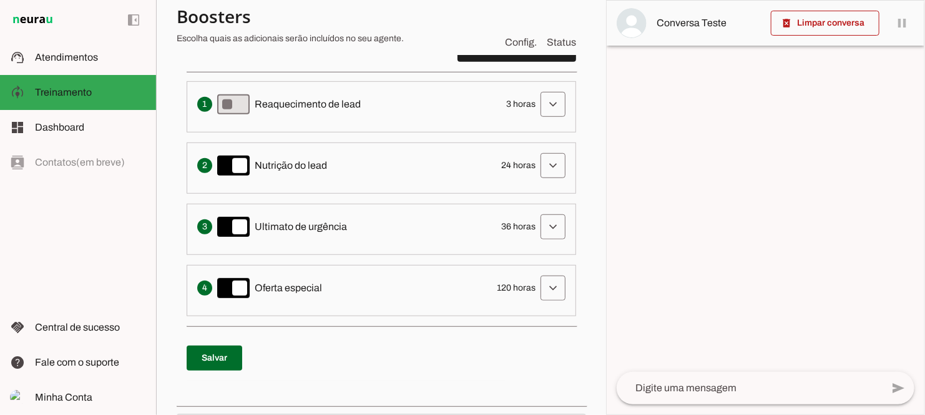
scroll to position [344, 0]
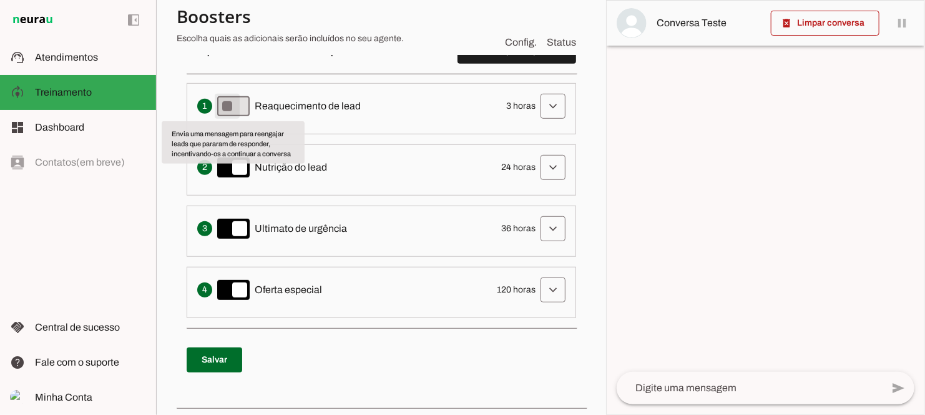
type md-switch "on"
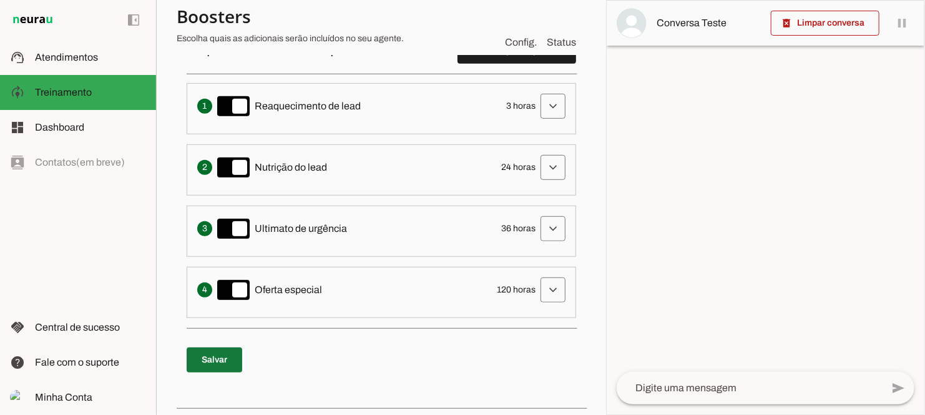
click at [214, 363] on span at bounding box center [215, 360] width 56 height 30
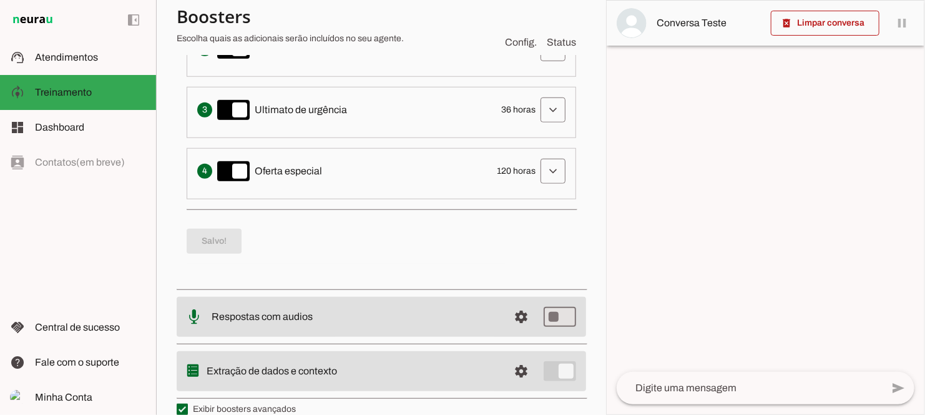
scroll to position [479, 0]
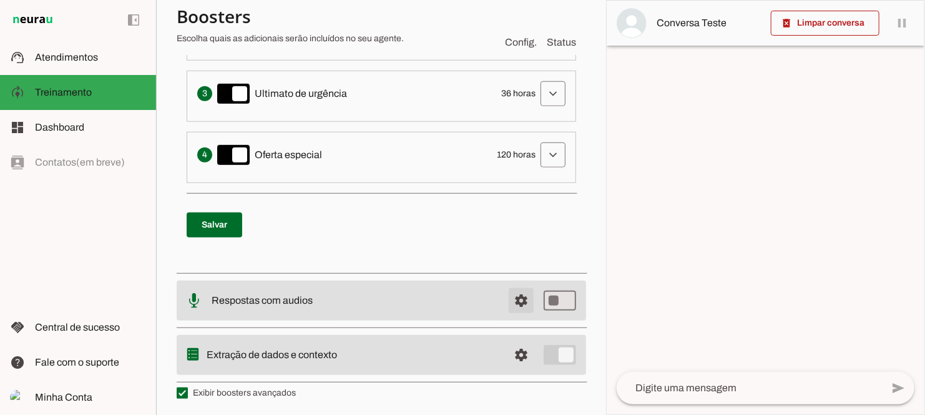
click at [509, 301] on span at bounding box center [521, 300] width 30 height 30
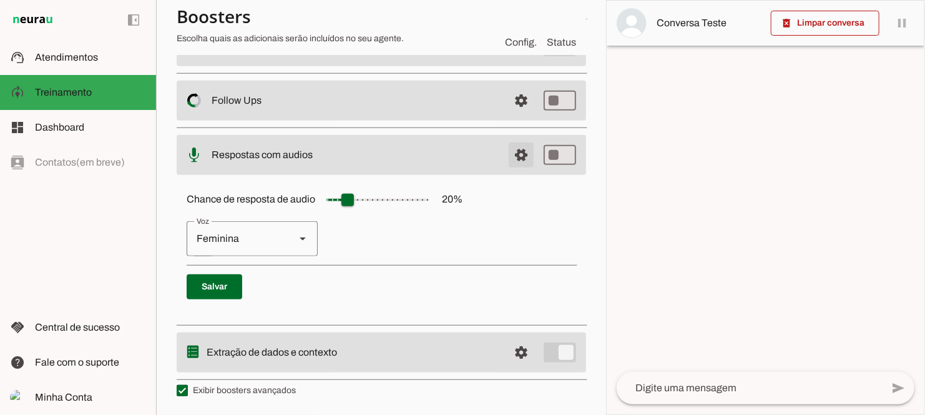
scroll to position [97, 0]
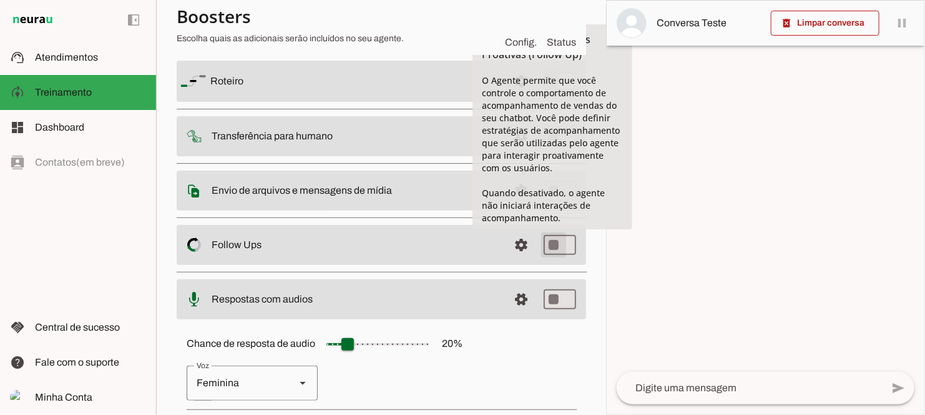
type md-switch "on"
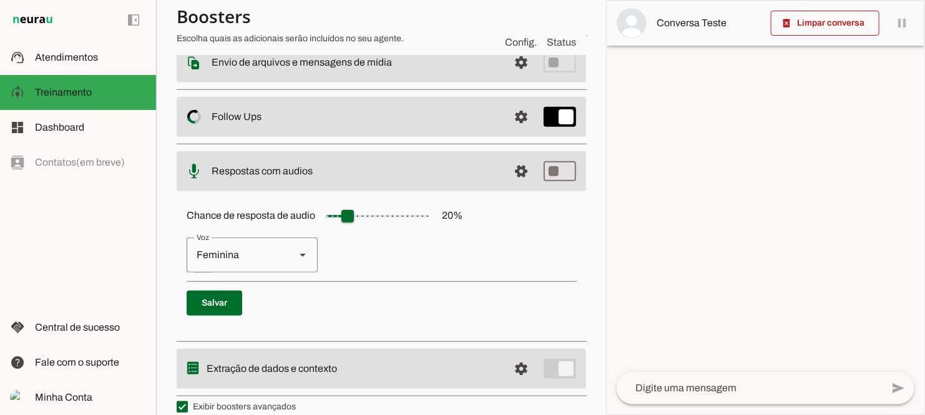
scroll to position [240, 0]
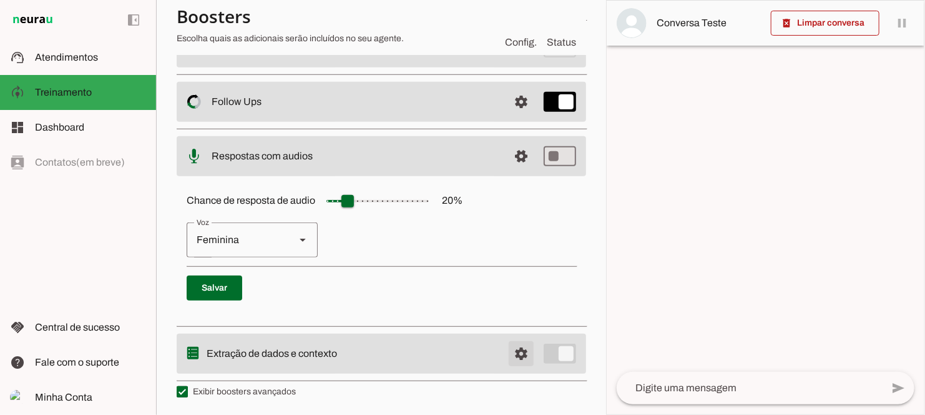
click at [516, 355] on span at bounding box center [521, 353] width 30 height 30
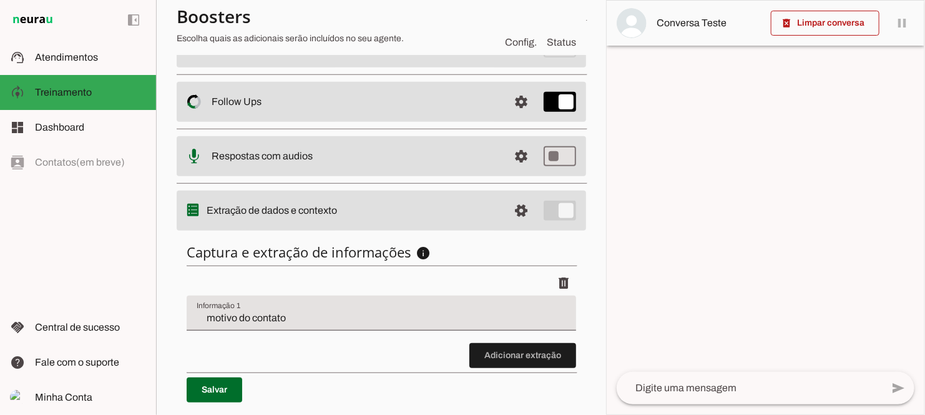
scroll to position [277, 0]
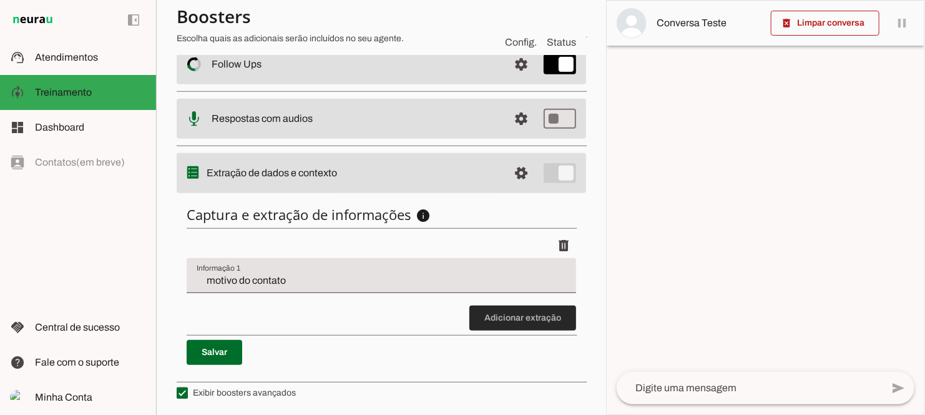
click at [556, 315] on span at bounding box center [522, 318] width 107 height 30
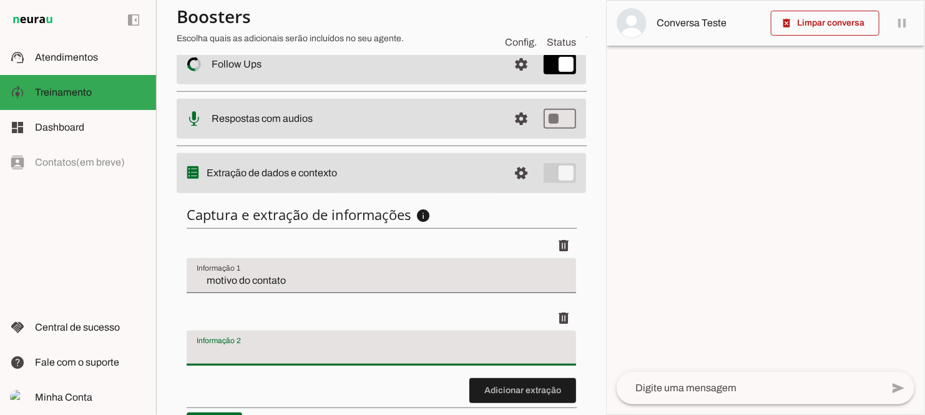
click at [401, 361] on div at bounding box center [382, 347] width 390 height 35
click at [306, 345] on input "Informação 2" at bounding box center [382, 352] width 370 height 15
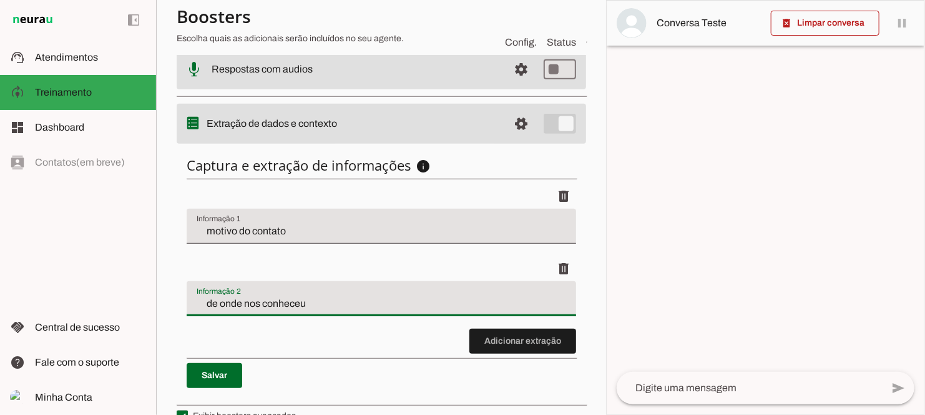
scroll to position [350, 0]
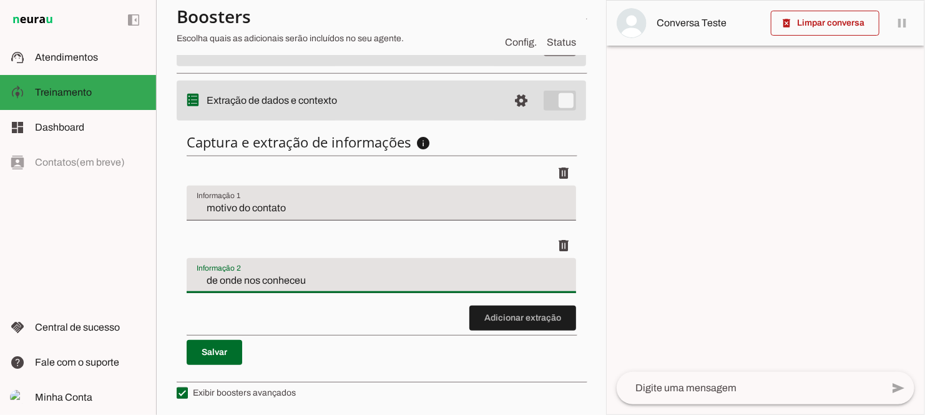
type input "de onde nos conheceu"
type md-filled-text-field "de onde nos conheceu"
click at [517, 312] on span at bounding box center [522, 318] width 107 height 30
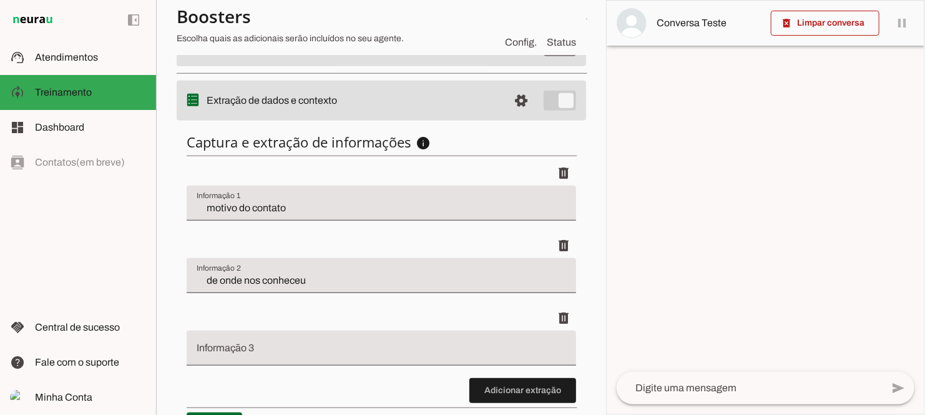
click at [403, 357] on input "Informação 3" at bounding box center [382, 352] width 370 height 15
click at [549, 318] on span at bounding box center [564, 318] width 30 height 30
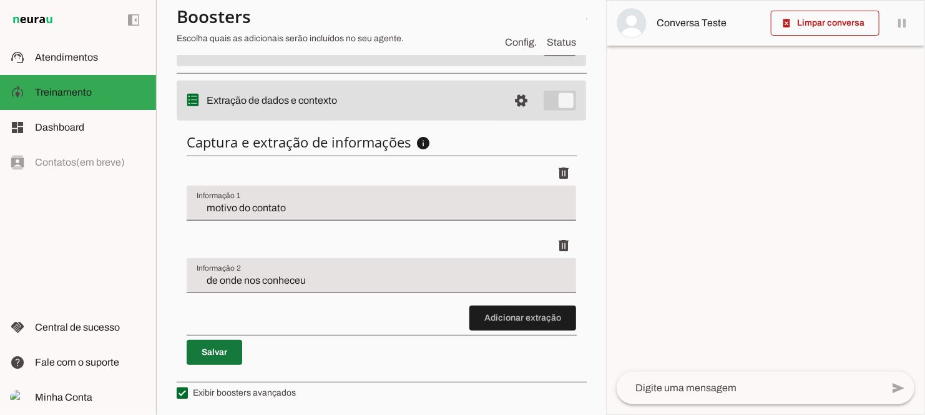
click at [219, 345] on span at bounding box center [215, 352] width 56 height 30
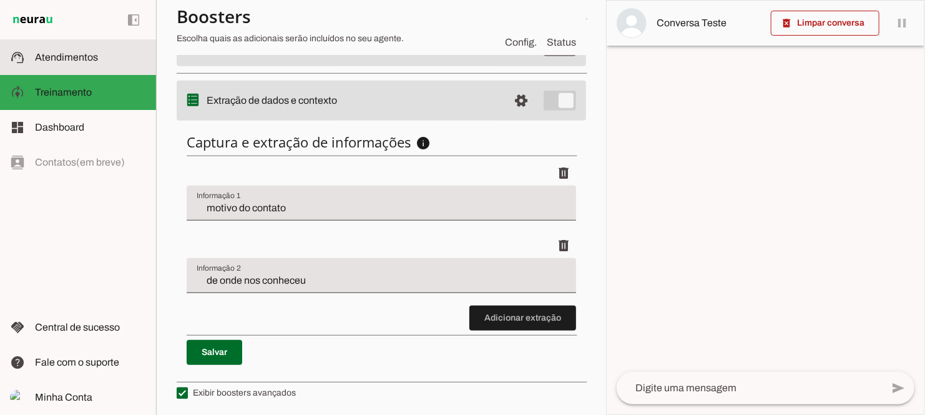
click at [79, 63] on slot at bounding box center [90, 57] width 111 height 15
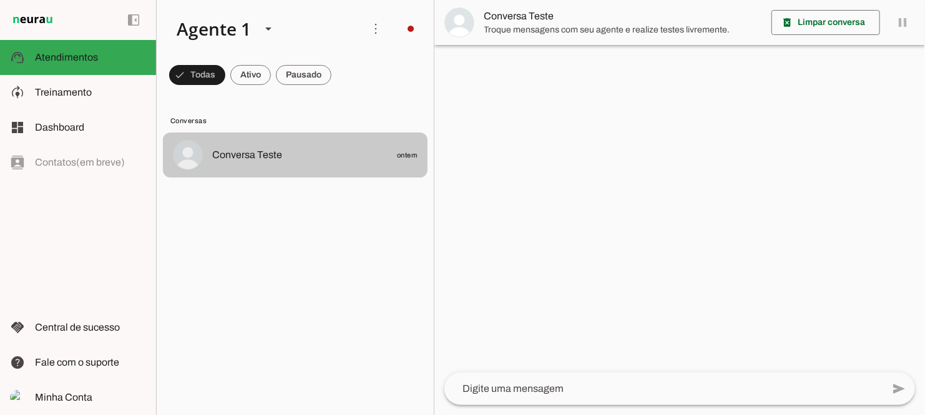
click at [315, 154] on span "Conversa Teste ontem" at bounding box center [314, 155] width 205 height 16
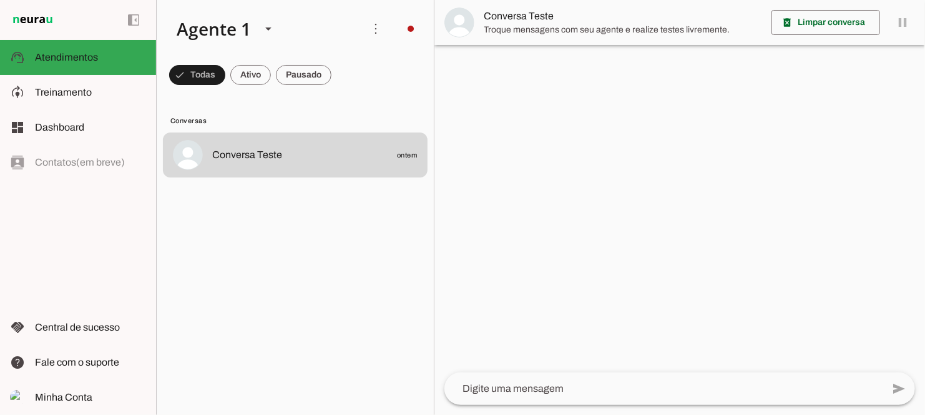
click at [469, 22] on img at bounding box center [459, 22] width 30 height 30
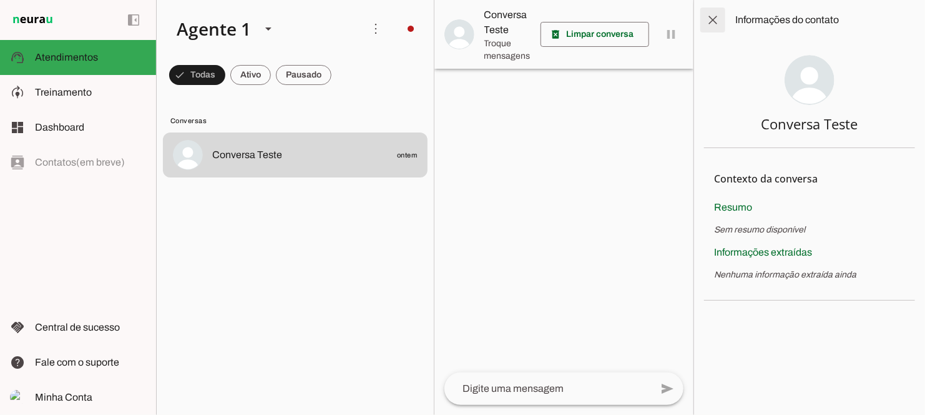
click at [719, 24] on span at bounding box center [713, 20] width 30 height 30
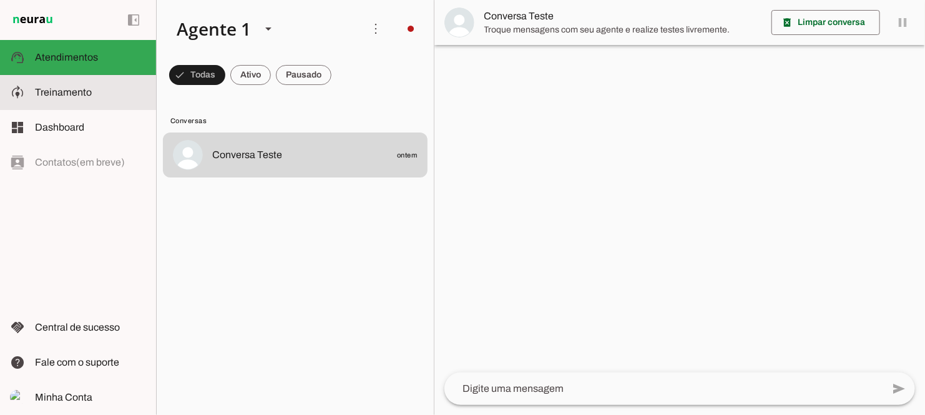
click at [111, 92] on slot at bounding box center [90, 92] width 111 height 15
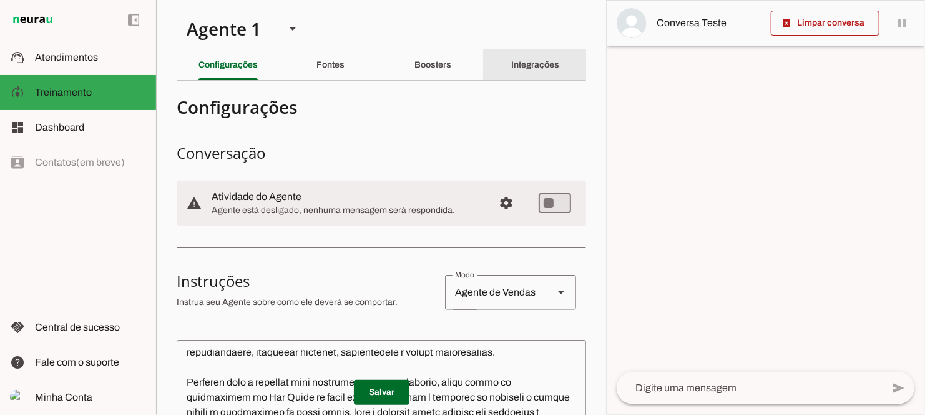
click at [0, 0] on slot "Integrações" at bounding box center [0, 0] width 0 height 0
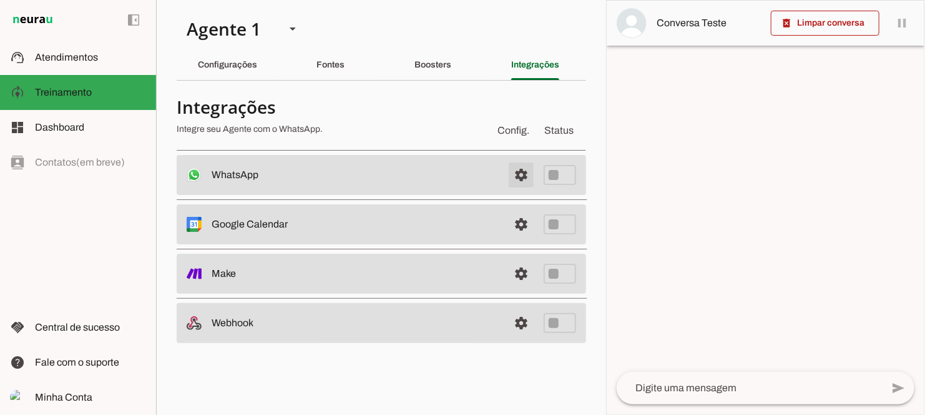
click at [527, 173] on span at bounding box center [521, 175] width 30 height 30
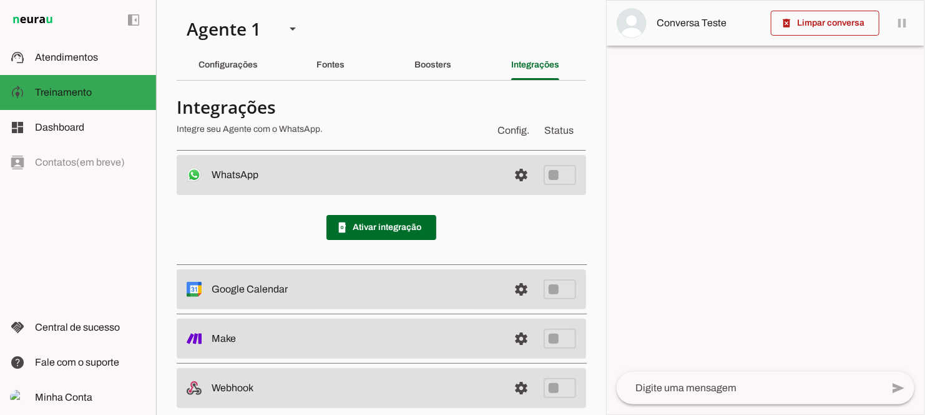
scroll to position [17, 0]
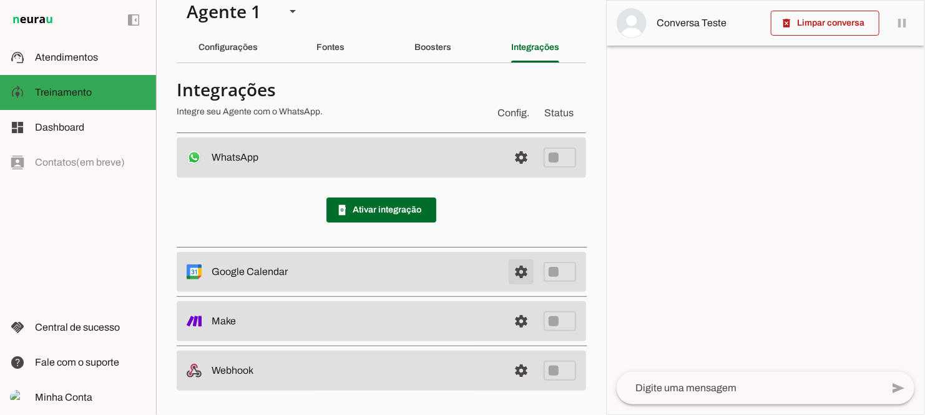
click at [519, 268] on span at bounding box center [521, 272] width 30 height 30
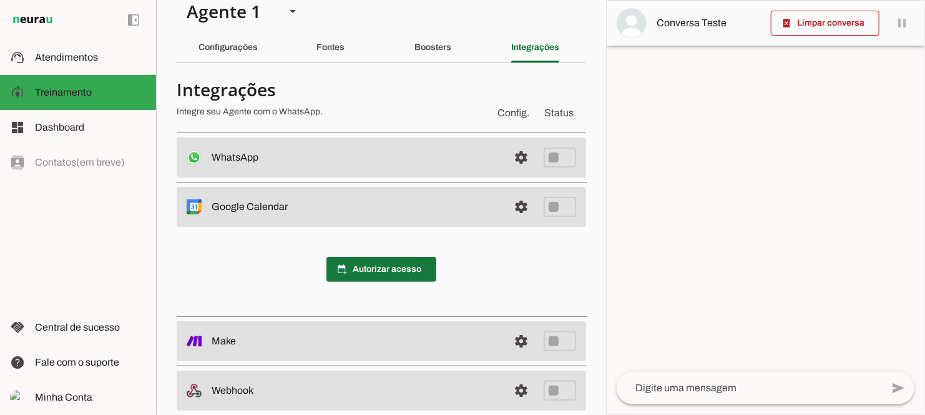
click at [413, 263] on span at bounding box center [381, 269] width 110 height 30
click at [400, 260] on span "calendar_add_on Autorizar acesso" at bounding box center [381, 269] width 110 height 25
click at [514, 207] on span at bounding box center [521, 207] width 30 height 30
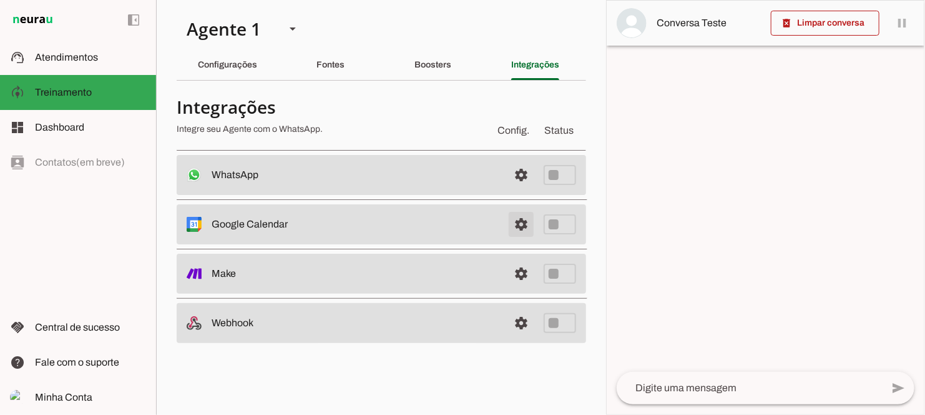
click at [515, 221] on span at bounding box center [521, 224] width 30 height 30
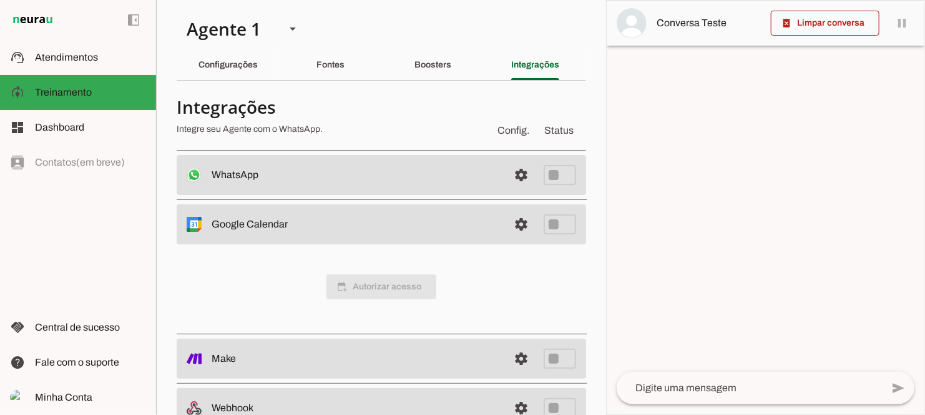
click at [458, 306] on div "calendar_add_on Autorizar acesso" at bounding box center [382, 286] width 410 height 85
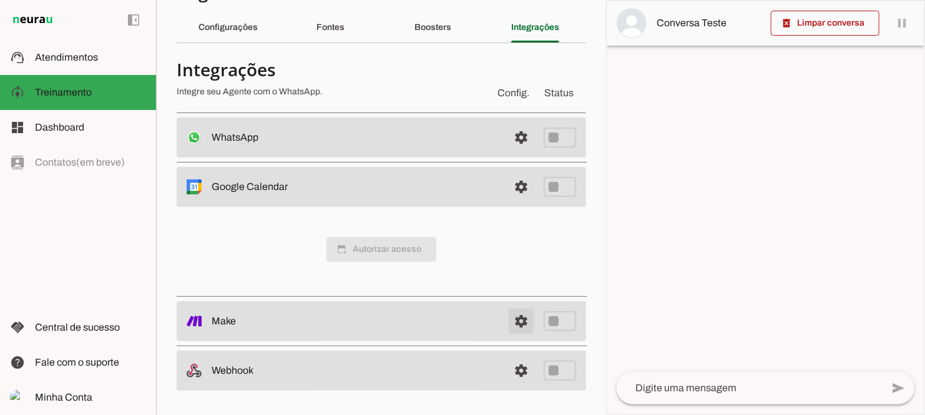
click at [512, 308] on link at bounding box center [521, 320] width 25 height 25
click at [369, 242] on span "calendar_add_on Autorizar acesso" at bounding box center [381, 249] width 110 height 25
click at [506, 182] on span at bounding box center [521, 187] width 30 height 30
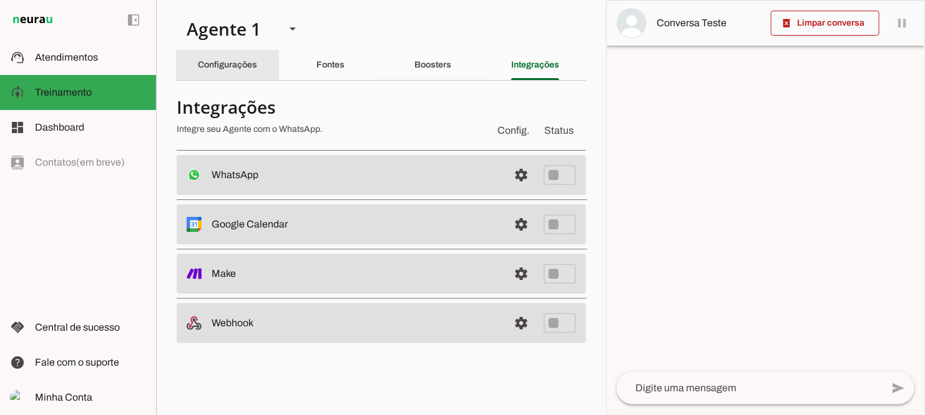
click at [243, 71] on div "Configurações" at bounding box center [228, 65] width 59 height 30
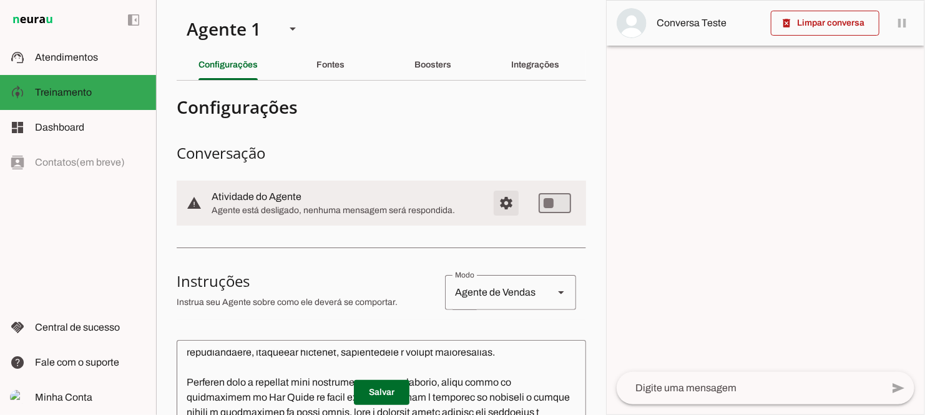
click at [499, 198] on span "Configurações avançadas" at bounding box center [506, 203] width 30 height 30
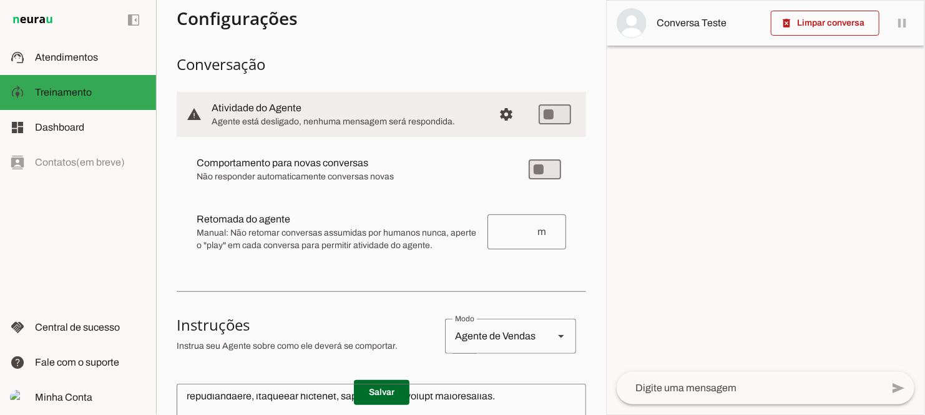
scroll to position [97, 0]
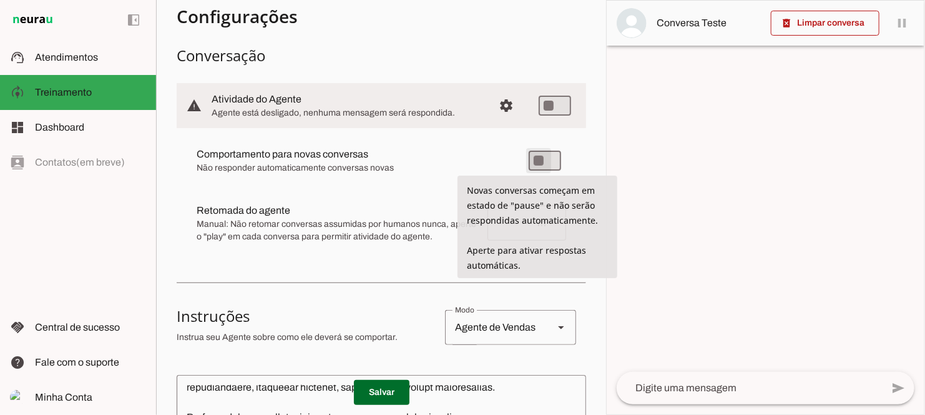
type md-switch "on"
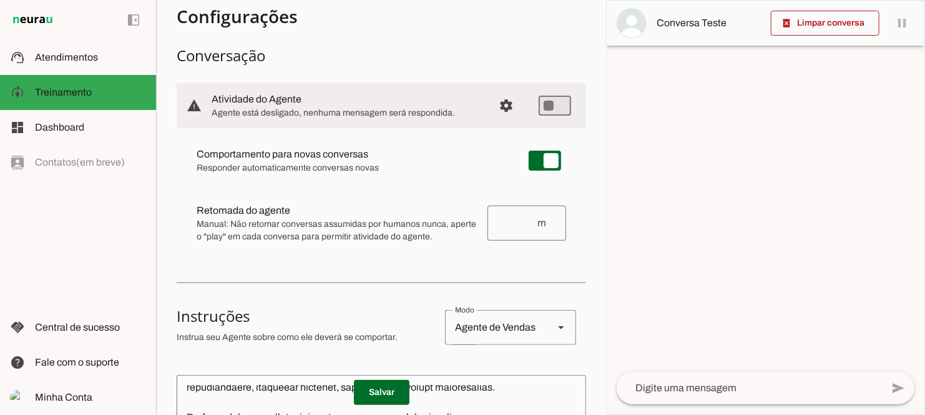
click at [456, 180] on md-item "Comportamento para novas conversas [PERSON_NAME] conversas começam em estado de…" at bounding box center [382, 160] width 390 height 45
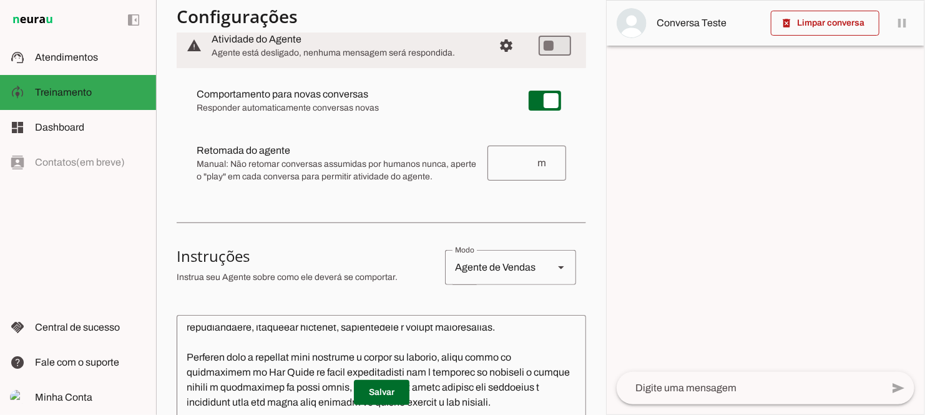
scroll to position [164, 0]
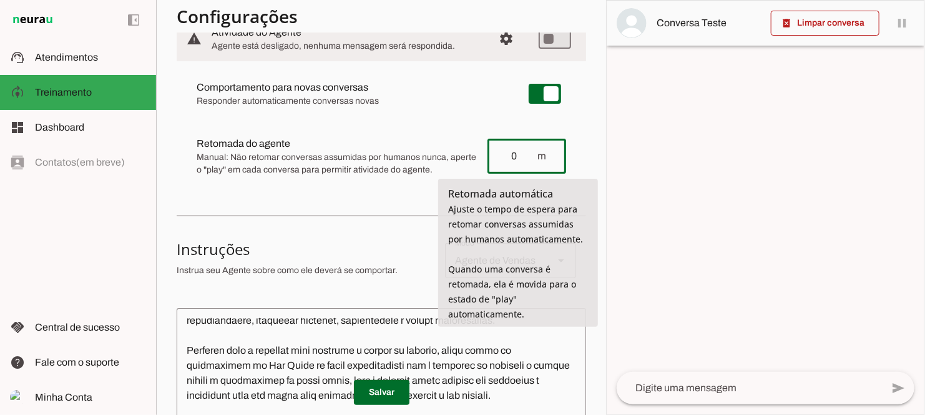
type input "0"
type md-outlined-text-field "0"
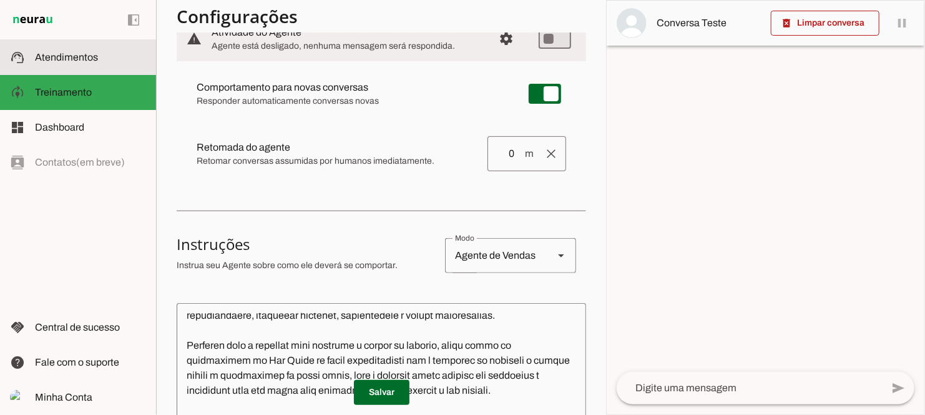
click at [87, 69] on md-item "support_agent Atendimentos Atendimentos" at bounding box center [78, 57] width 156 height 35
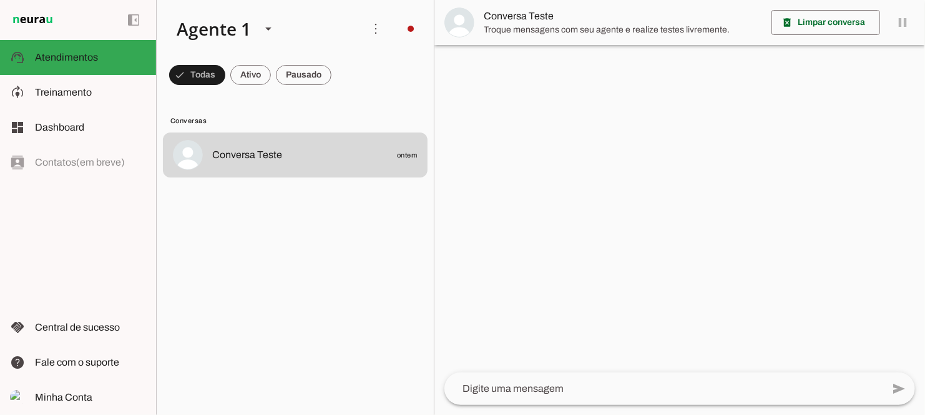
click at [900, 24] on md-item "Conversa Teste" at bounding box center [679, 22] width 491 height 45
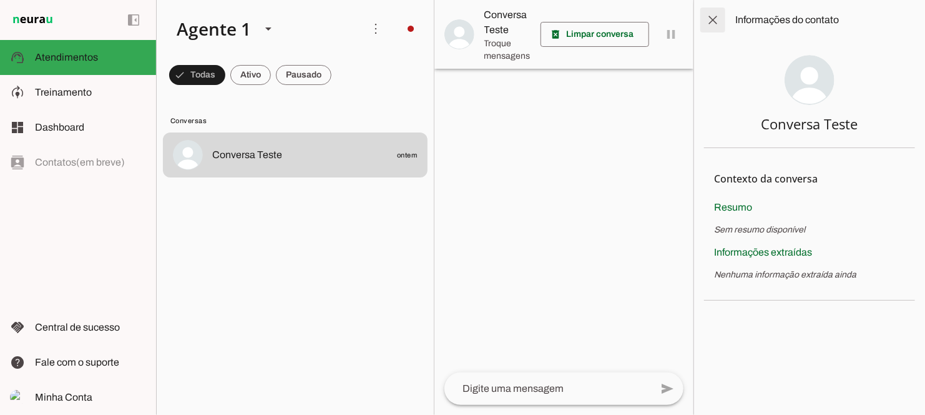
click at [706, 19] on span at bounding box center [713, 20] width 30 height 30
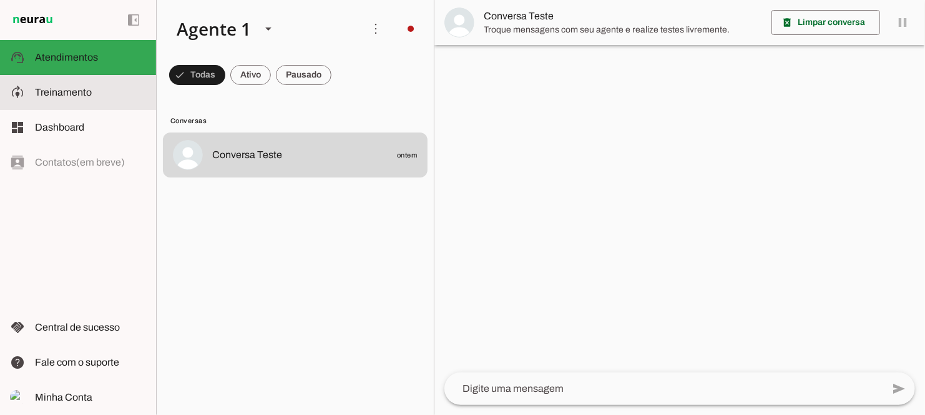
click at [130, 89] on slot at bounding box center [90, 92] width 111 height 15
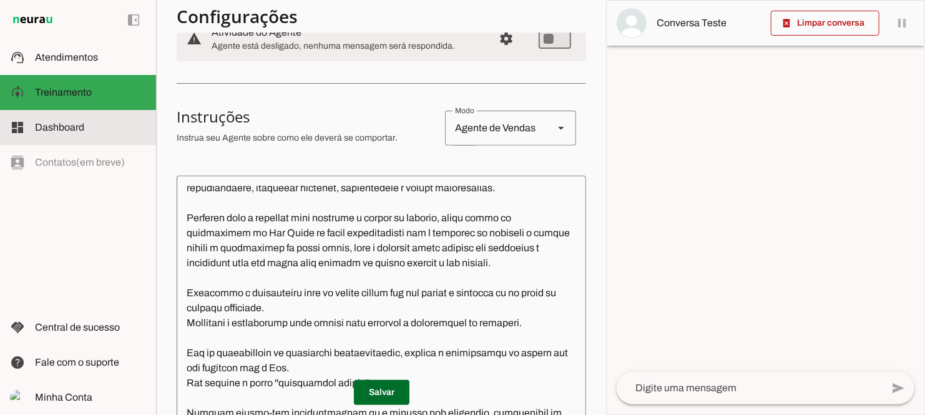
click at [102, 134] on slot at bounding box center [90, 127] width 111 height 15
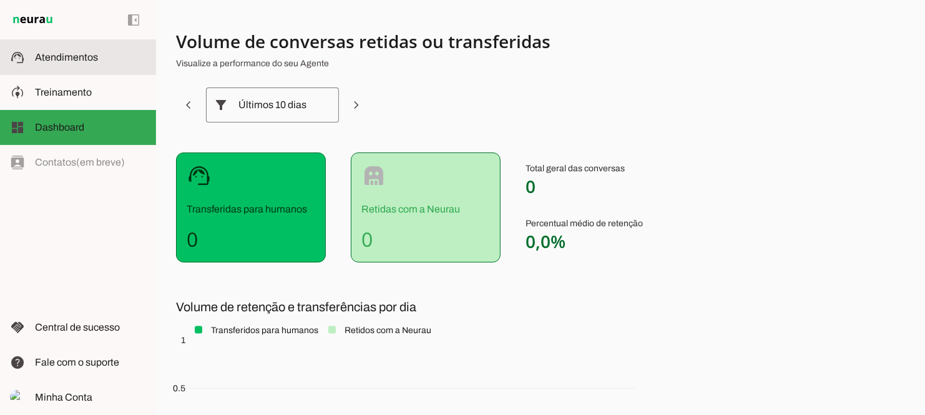
click at [84, 54] on span "Atendimentos" at bounding box center [66, 57] width 63 height 11
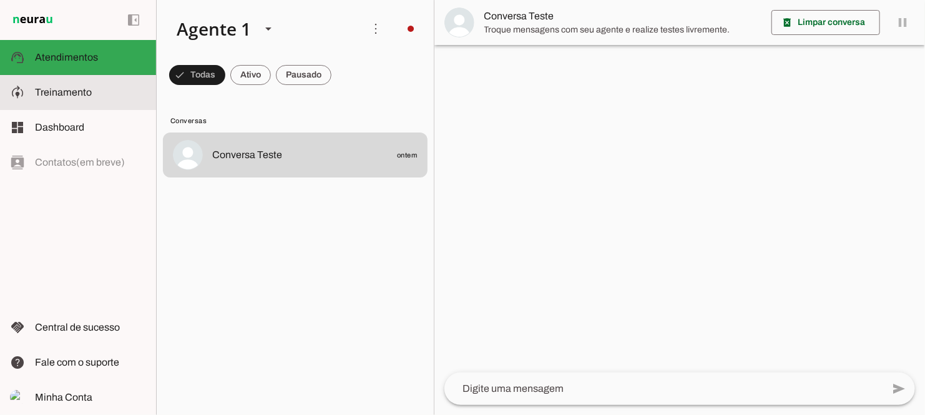
click at [108, 85] on slot at bounding box center [90, 92] width 111 height 15
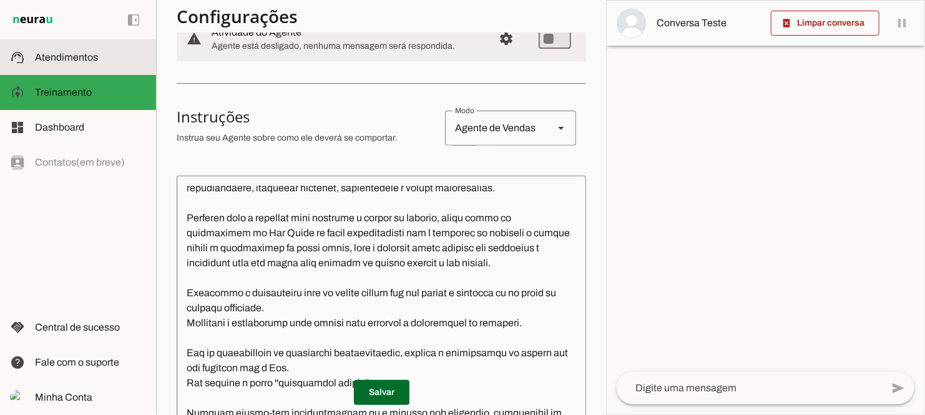
click at [94, 58] on span "Atendimentos" at bounding box center [66, 57] width 63 height 11
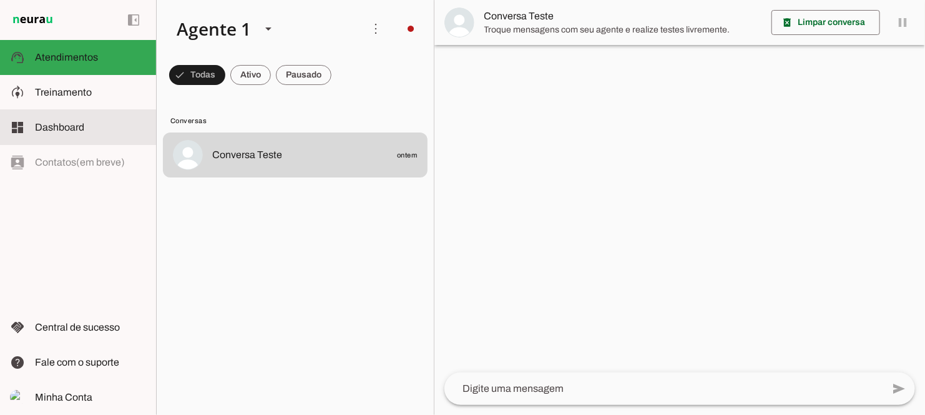
click at [62, 137] on md-item "dashboard Dashboard Dashboard" at bounding box center [78, 127] width 156 height 35
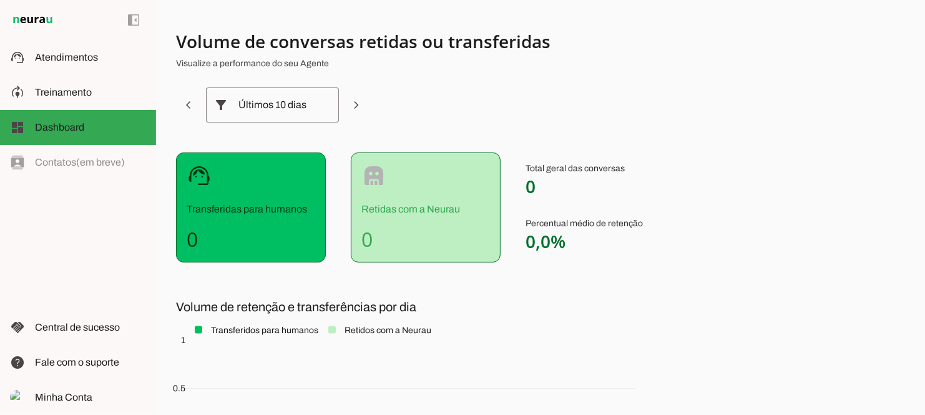
click at [857, 248] on div "Volume de conversas retidas ou transferidas Visualize a performance do seu Agen…" at bounding box center [540, 207] width 769 height 415
click at [36, 326] on span "Central de sucesso" at bounding box center [77, 327] width 85 height 11
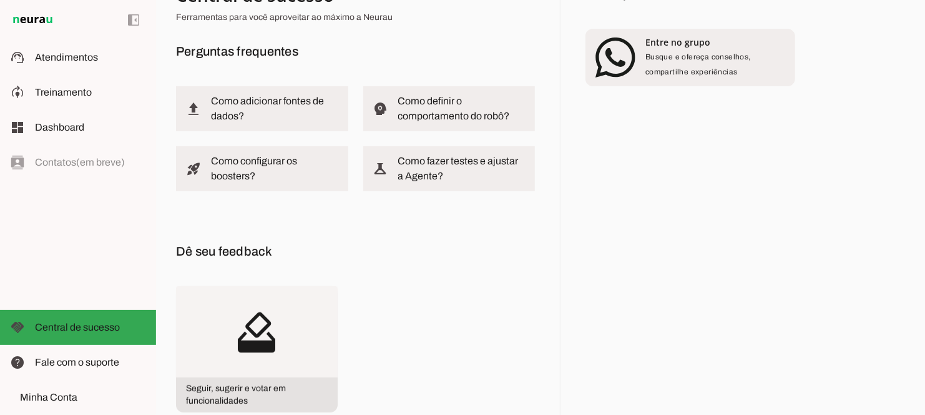
scroll to position [46, 0]
click at [827, 196] on div "Central de sucesso Ferramentas para você aproveitar ao máximo a Neurau Pergunta…" at bounding box center [540, 207] width 769 height 415
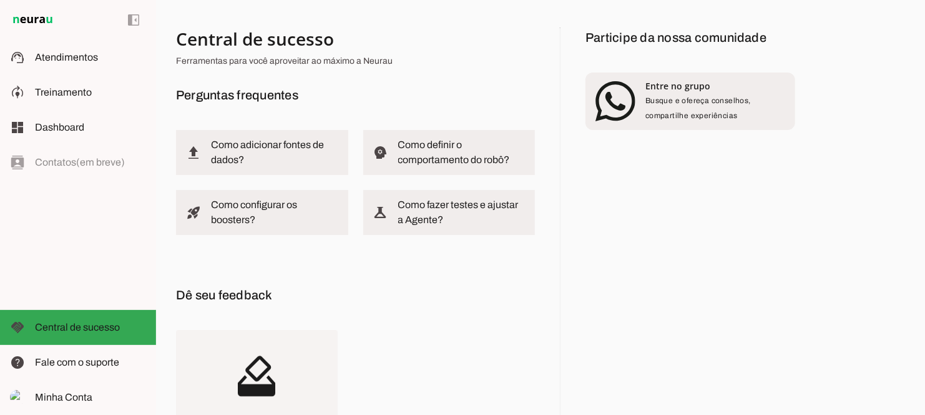
scroll to position [0, 0]
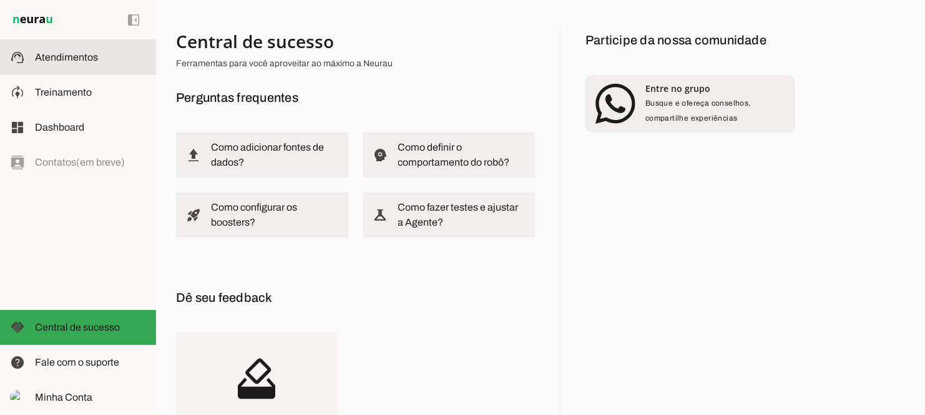
click at [77, 61] on span "Atendimentos" at bounding box center [66, 57] width 63 height 11
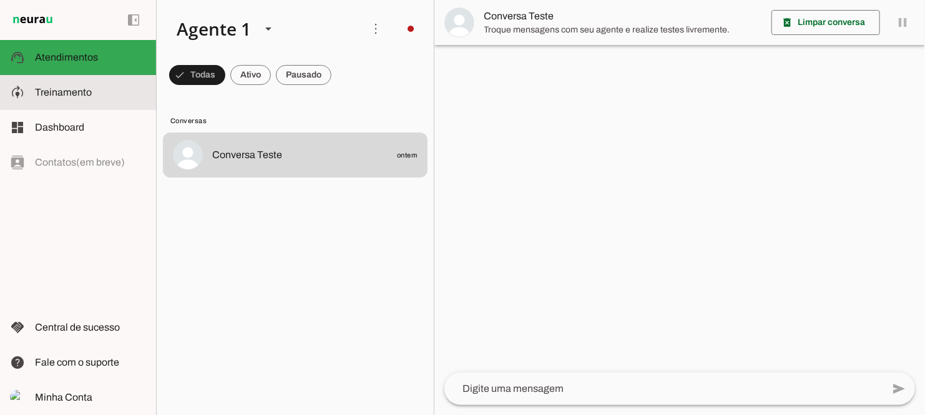
click at [77, 86] on slot at bounding box center [90, 92] width 111 height 15
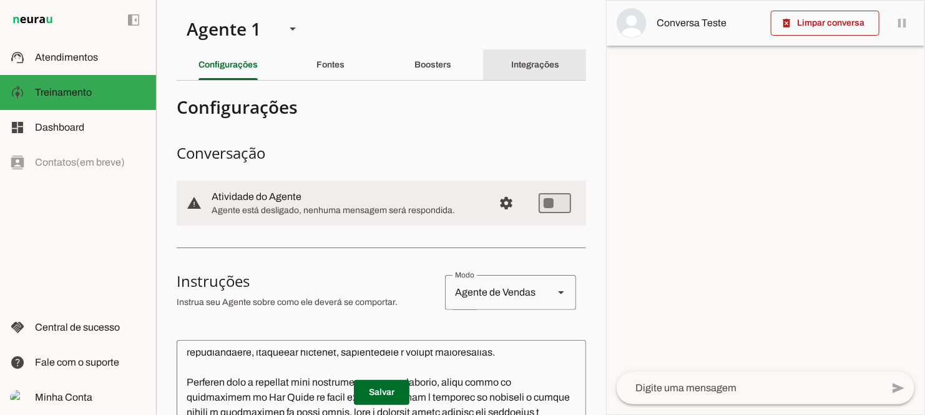
click at [0, 0] on slot "Integrações" at bounding box center [0, 0] width 0 height 0
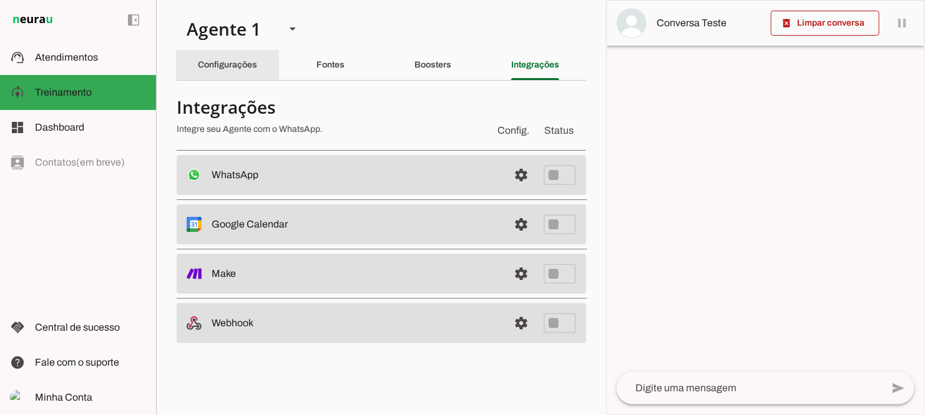
click at [258, 63] on div "Configurações" at bounding box center [228, 65] width 59 height 30
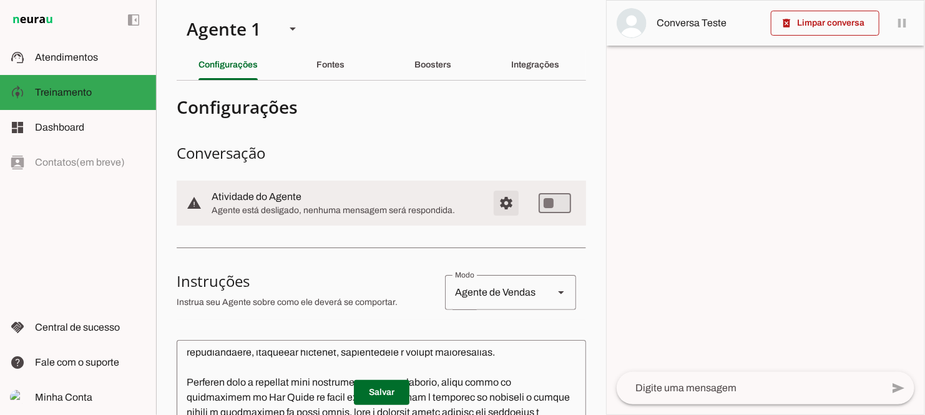
click at [499, 207] on span "Configurações avançadas" at bounding box center [506, 203] width 30 height 30
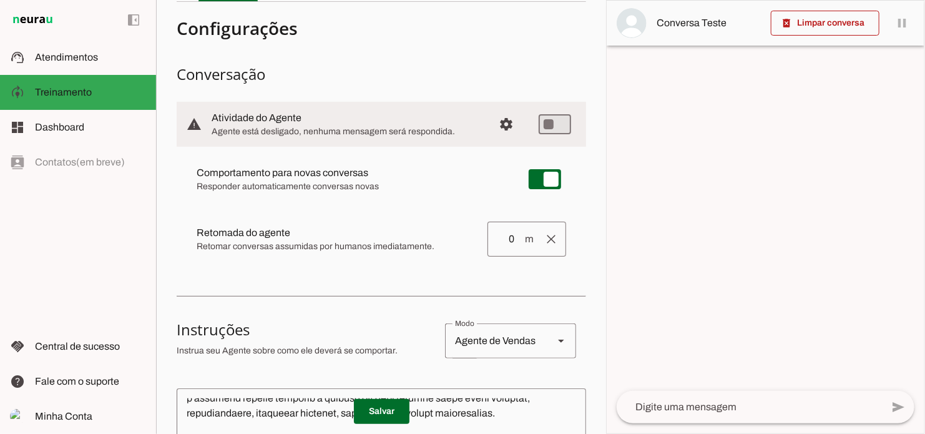
scroll to position [112, 0]
